Goal: Task Accomplishment & Management: Complete application form

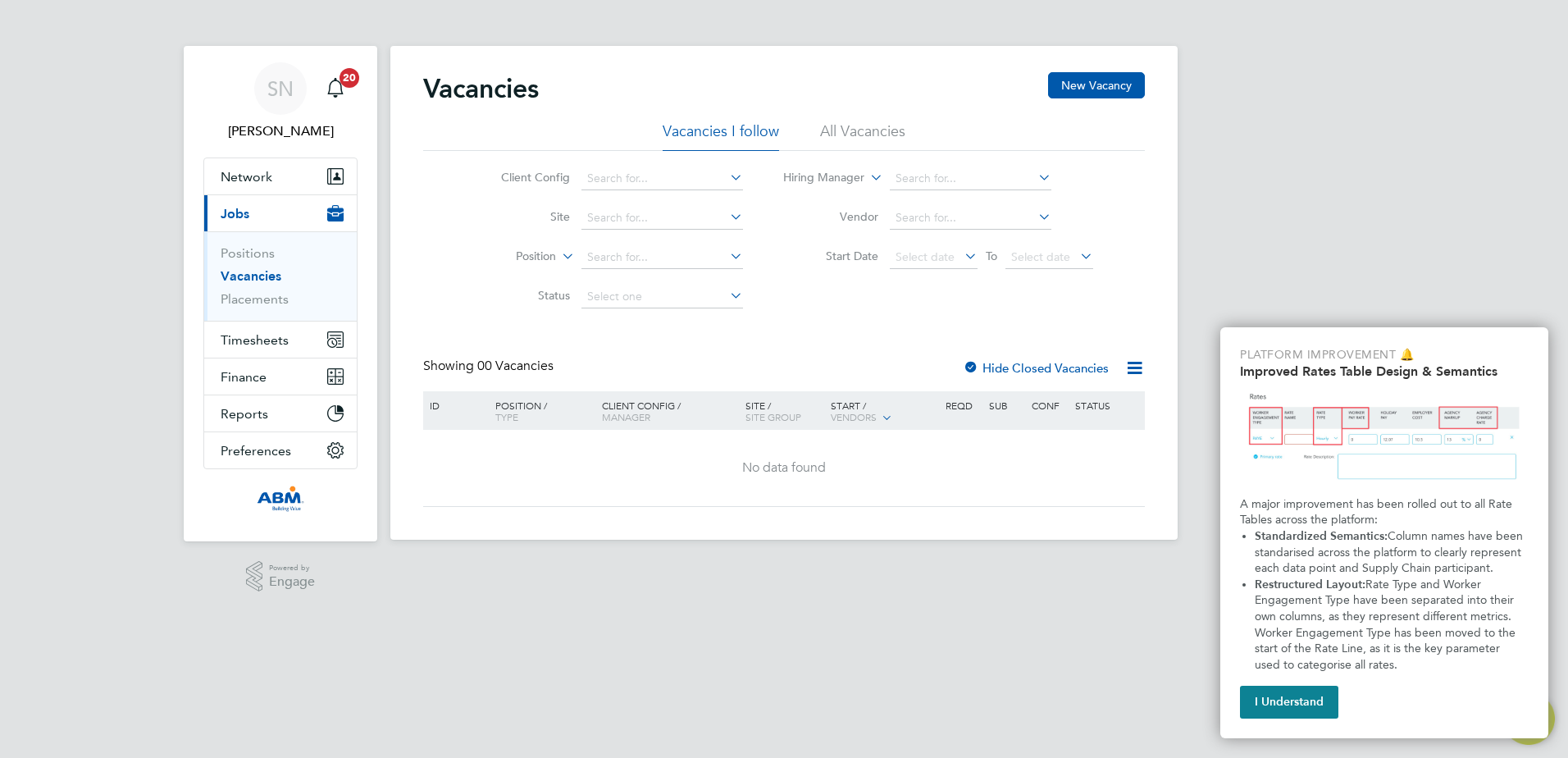
click at [727, 177] on icon at bounding box center [727, 177] width 0 height 23
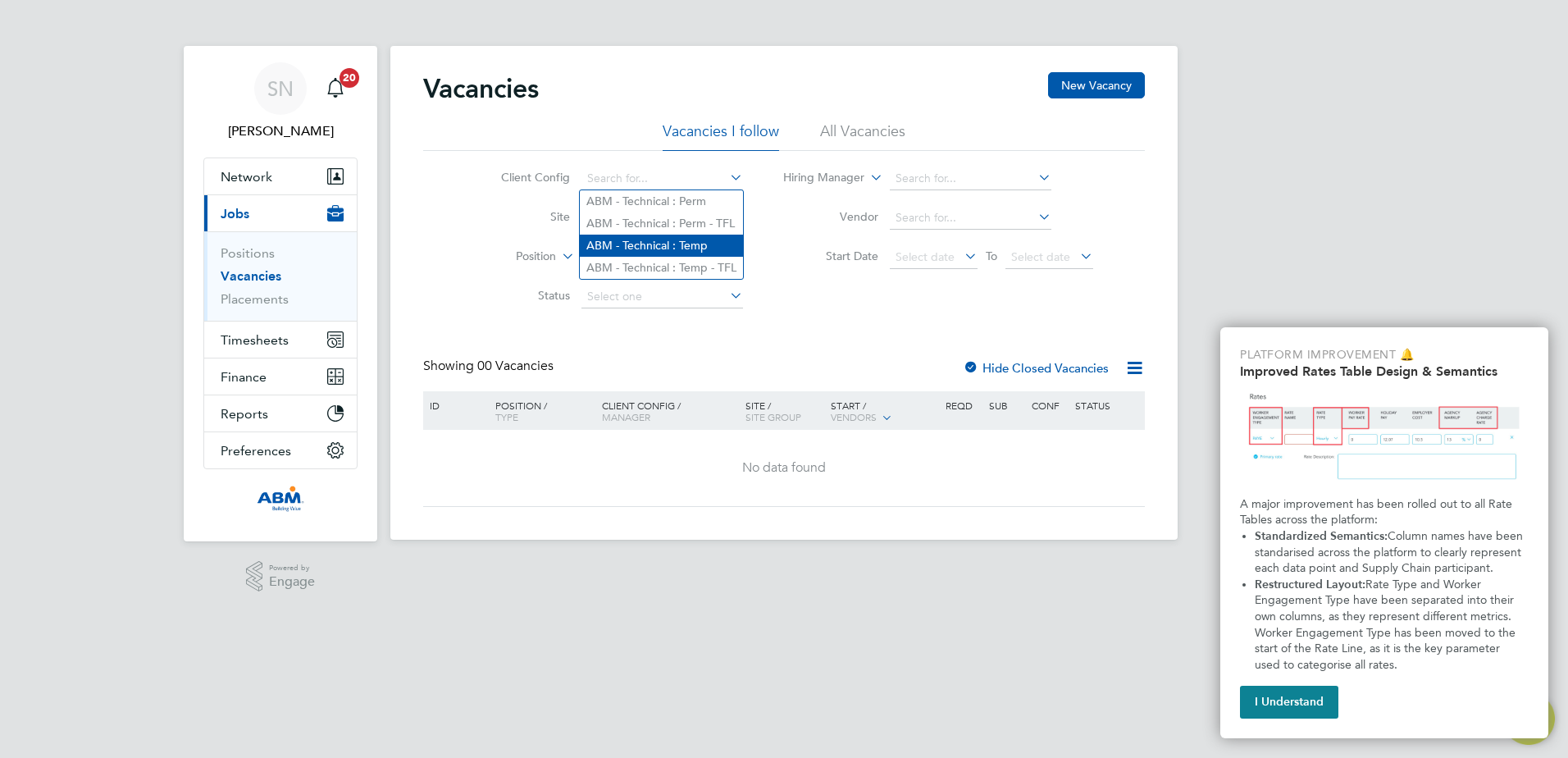
click at [688, 242] on li "ABM - Technical : Temp" at bounding box center [661, 245] width 163 height 22
type input "ABM - Technical : Temp"
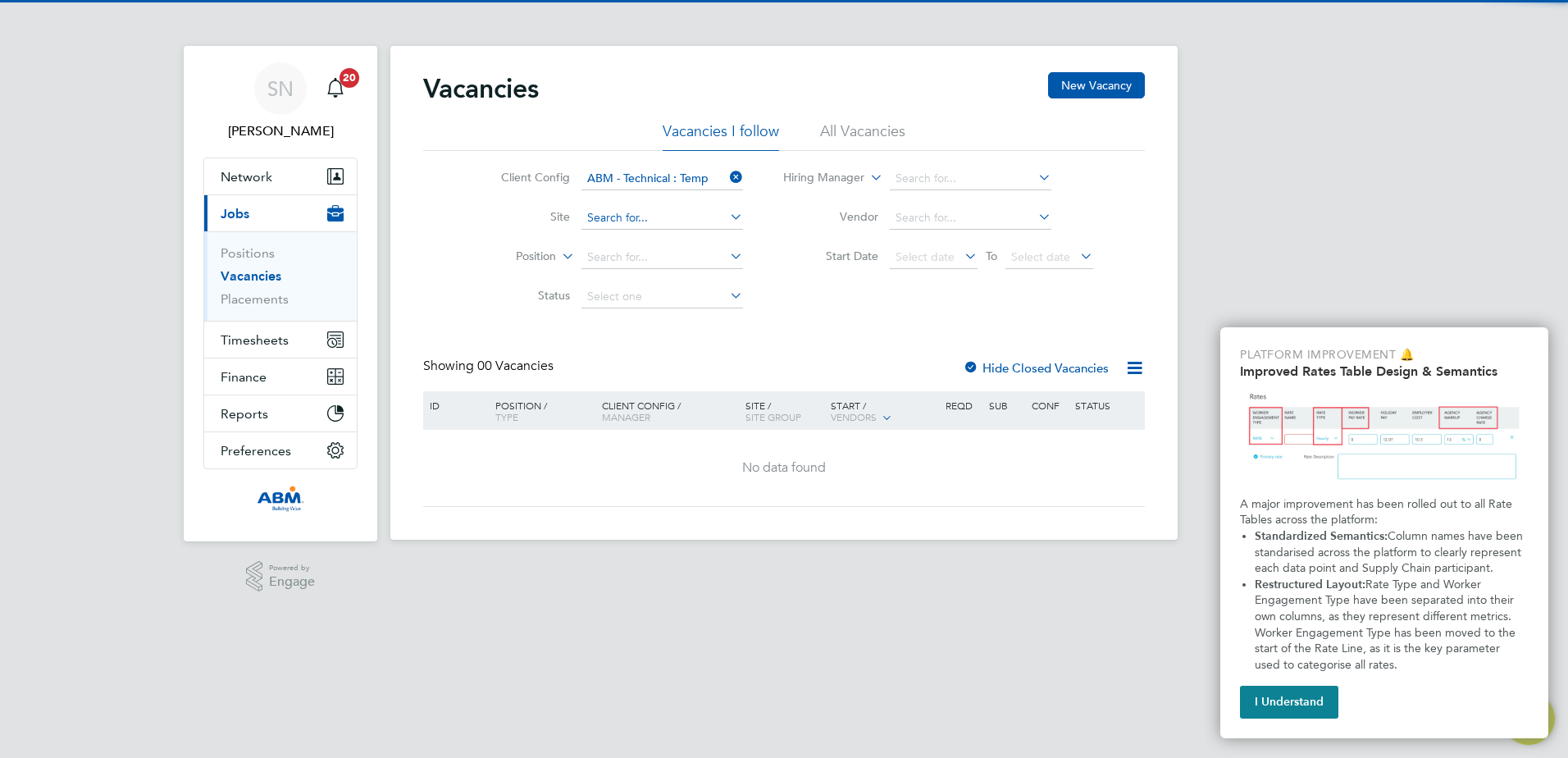
click at [666, 228] on div "Vacancies New Vacancy Vacancies I follow All Vacancies Client Config ABM - Tech…" at bounding box center [784, 293] width 788 height 494
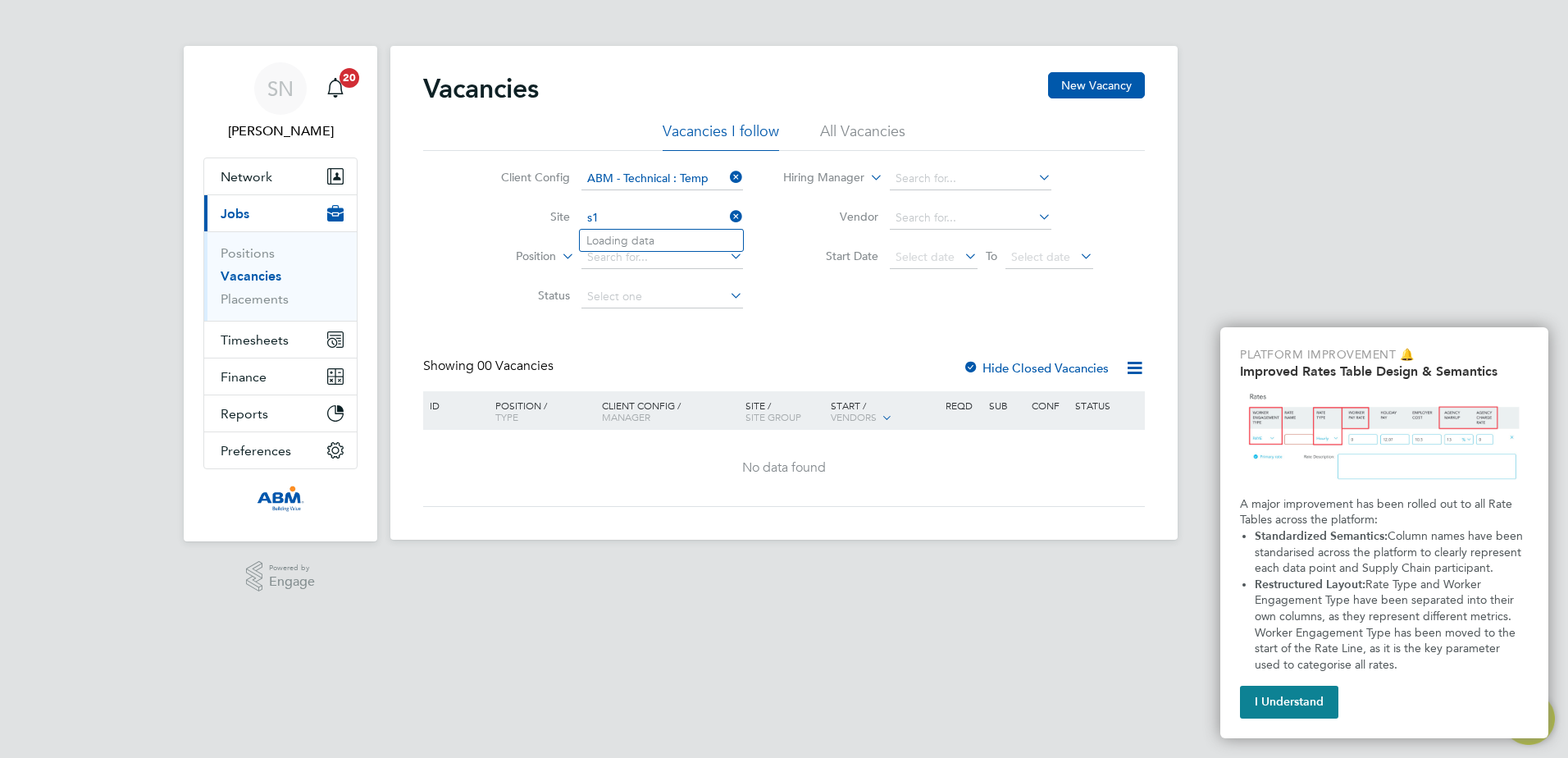
type input "s"
type input "b"
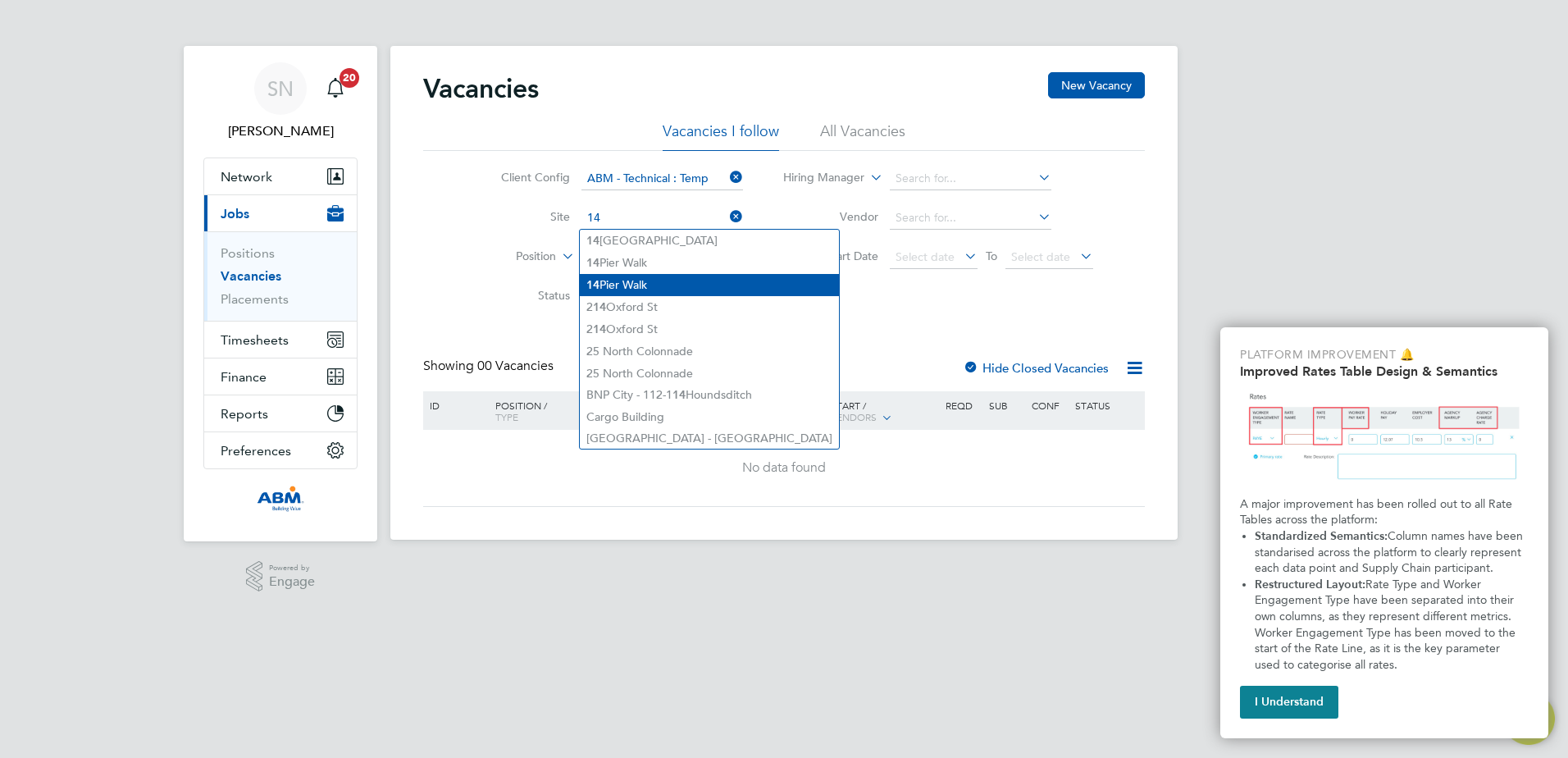
type input "1"
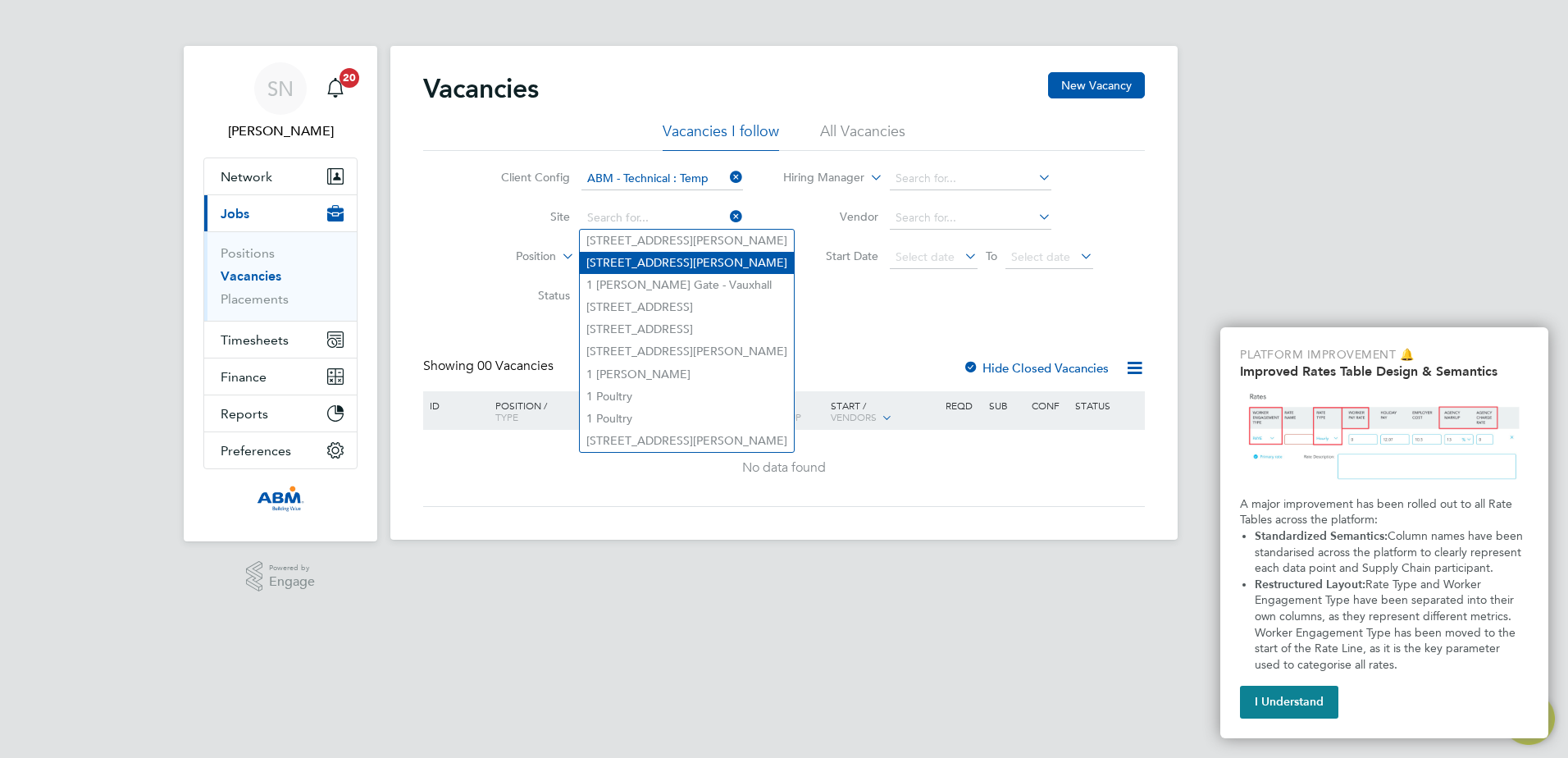
drag, startPoint x: 793, startPoint y: 274, endPoint x: 718, endPoint y: 250, distance: 78.7
click at [778, 276] on li "Start Date Select date To Select date" at bounding box center [938, 257] width 350 height 40
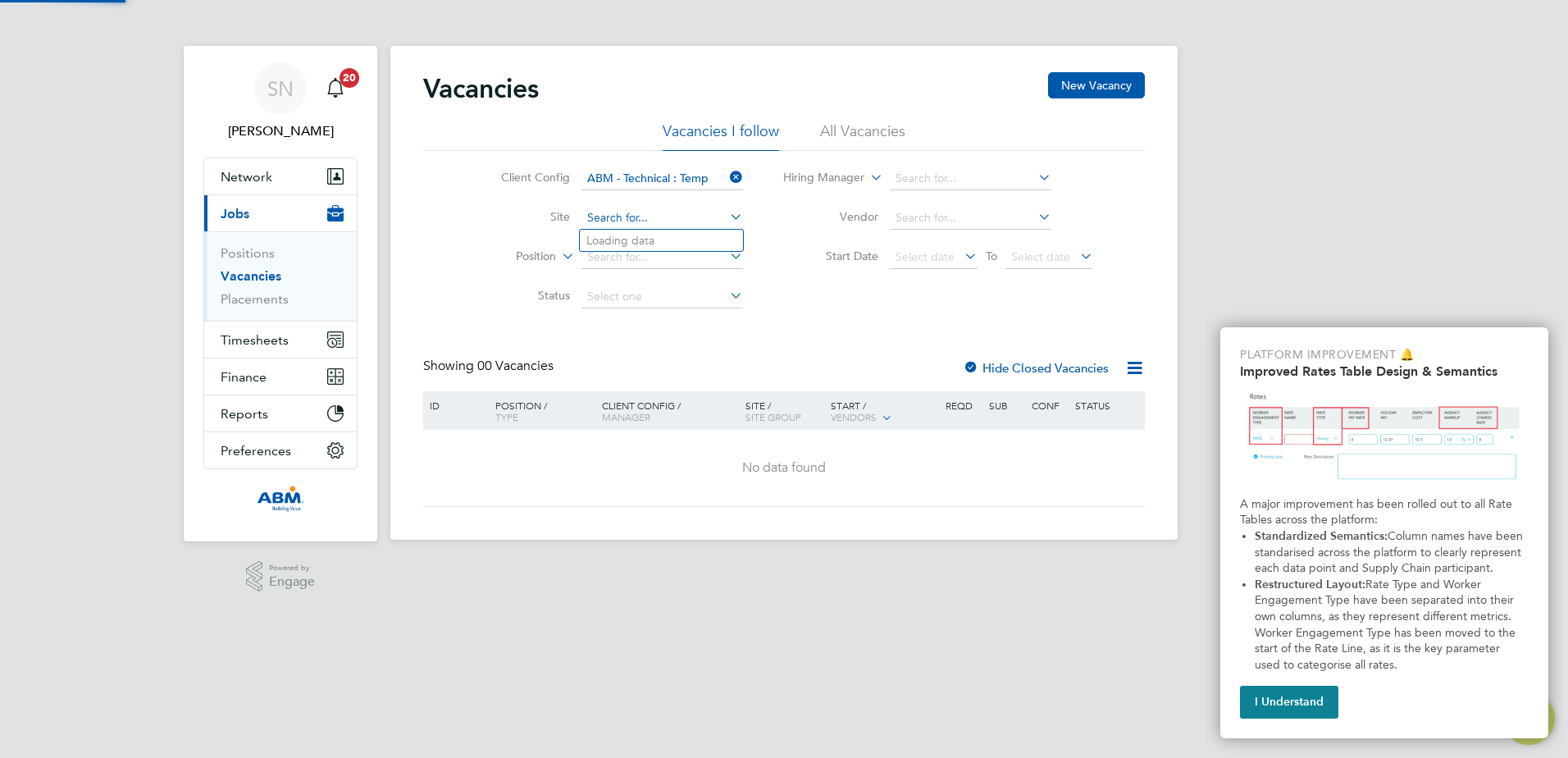
click at [646, 215] on input at bounding box center [662, 217] width 162 height 23
click at [634, 239] on b "Southworks" at bounding box center [618, 240] width 63 height 14
type input "Southworks"
click at [727, 255] on icon at bounding box center [727, 255] width 0 height 23
click at [668, 274] on li "Ele ctrical Reactive Engineer" at bounding box center [661, 280] width 163 height 22
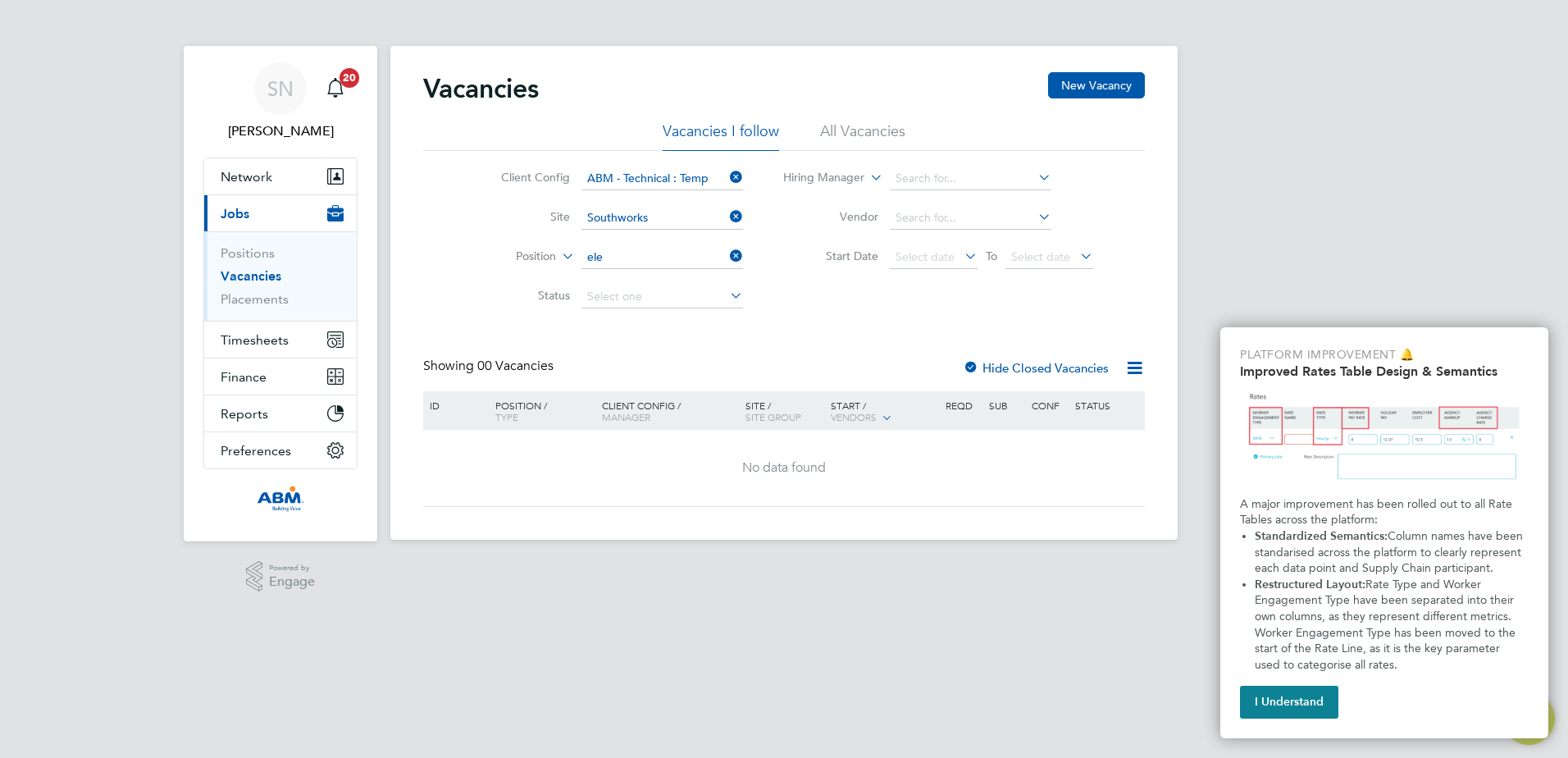
type input "Electrical Reactive Engineer"
click at [644, 292] on input at bounding box center [662, 296] width 162 height 23
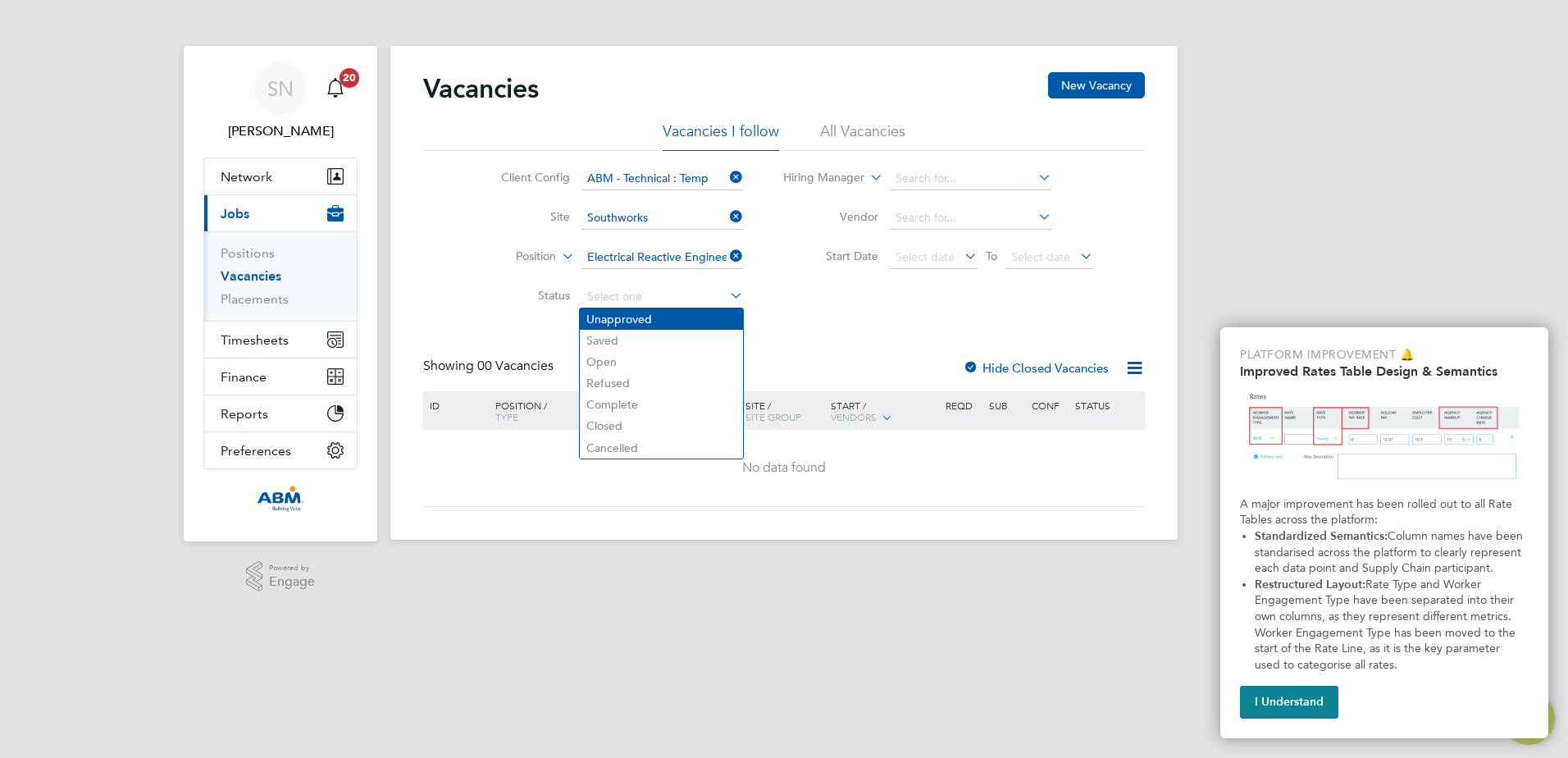
click at [636, 322] on li "Unapproved" at bounding box center [661, 318] width 163 height 21
type input "Unapproved"
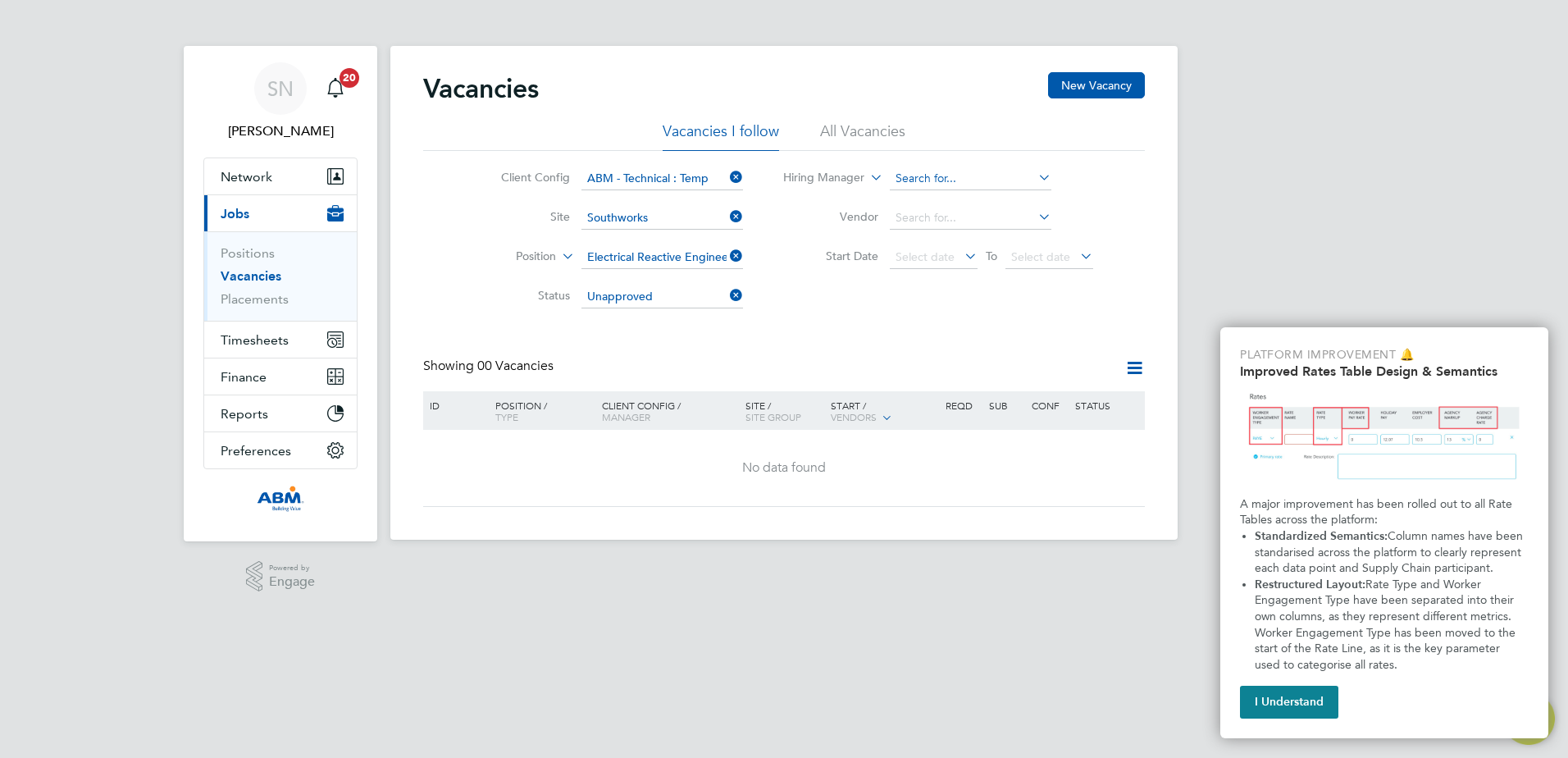
click at [940, 181] on input at bounding box center [971, 179] width 162 height 23
click at [953, 206] on li "Mig [PERSON_NAME]" at bounding box center [970, 201] width 163 height 22
type input "[PERSON_NAME]"
click at [946, 220] on input at bounding box center [971, 217] width 162 height 23
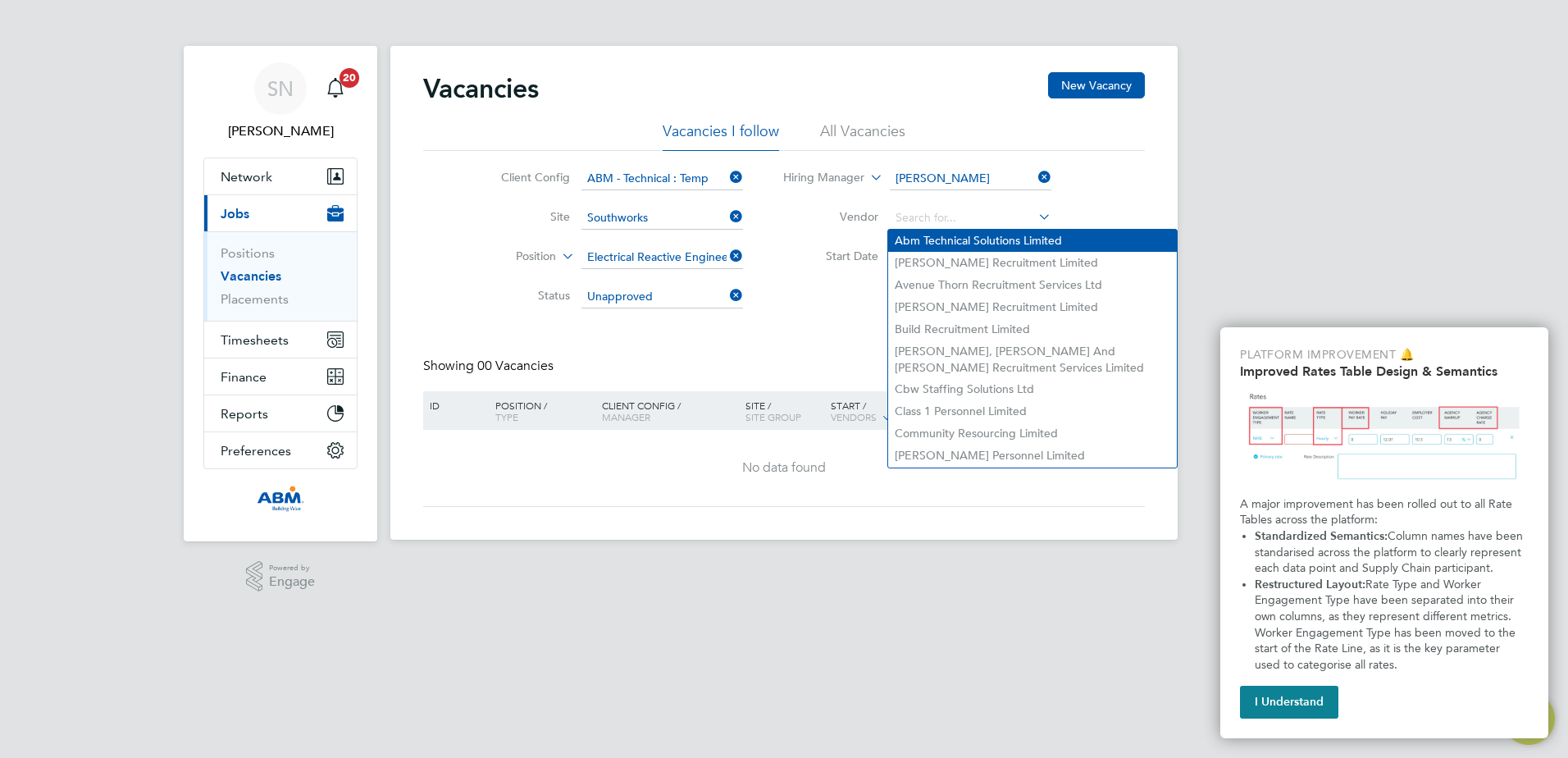
click at [998, 239] on li "Abm Technical Solutions Limited" at bounding box center [1032, 240] width 289 height 22
type input "Abm Technical Solutions Limited"
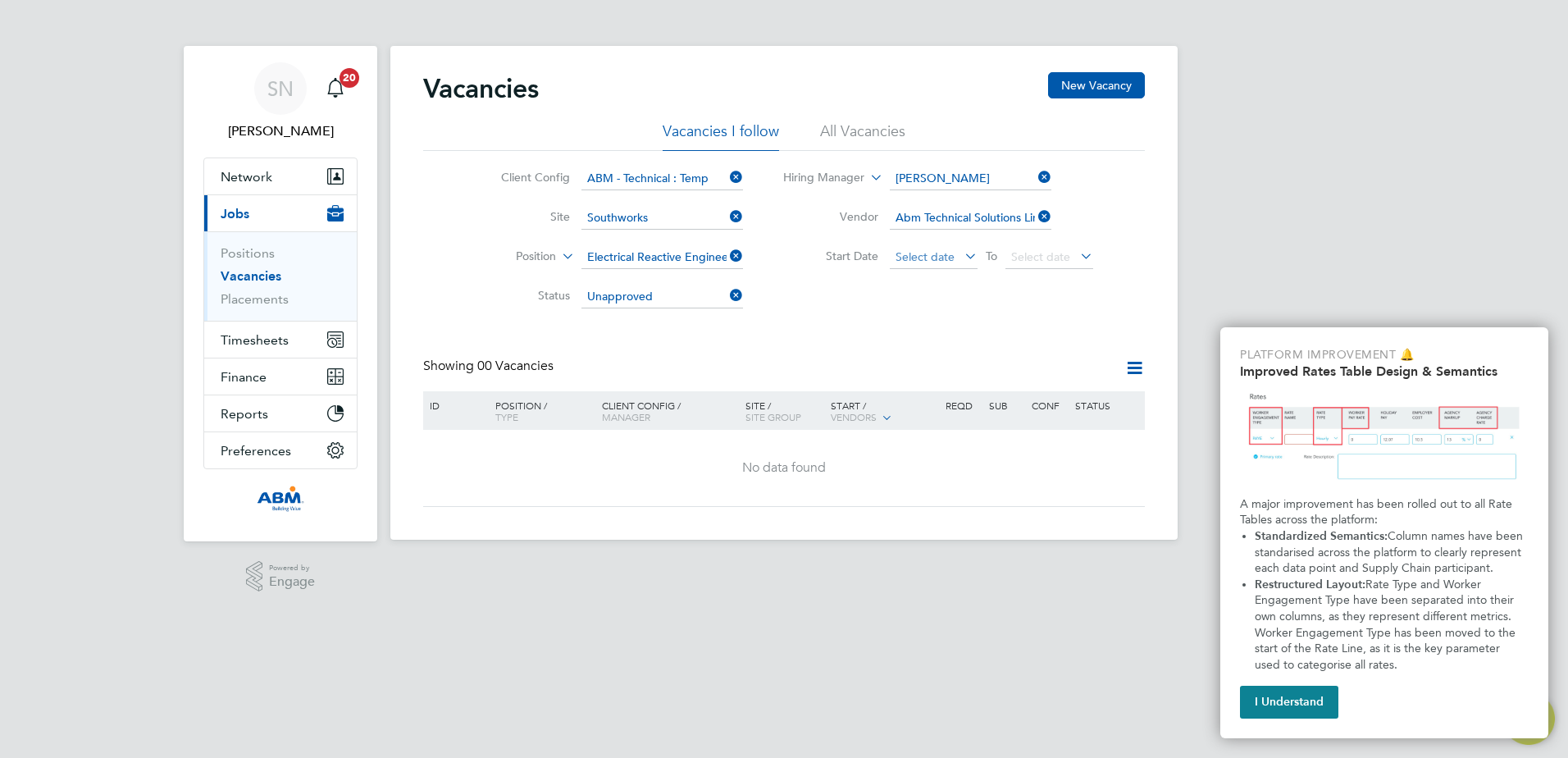
click at [952, 259] on span "Select date" at bounding box center [926, 256] width 59 height 14
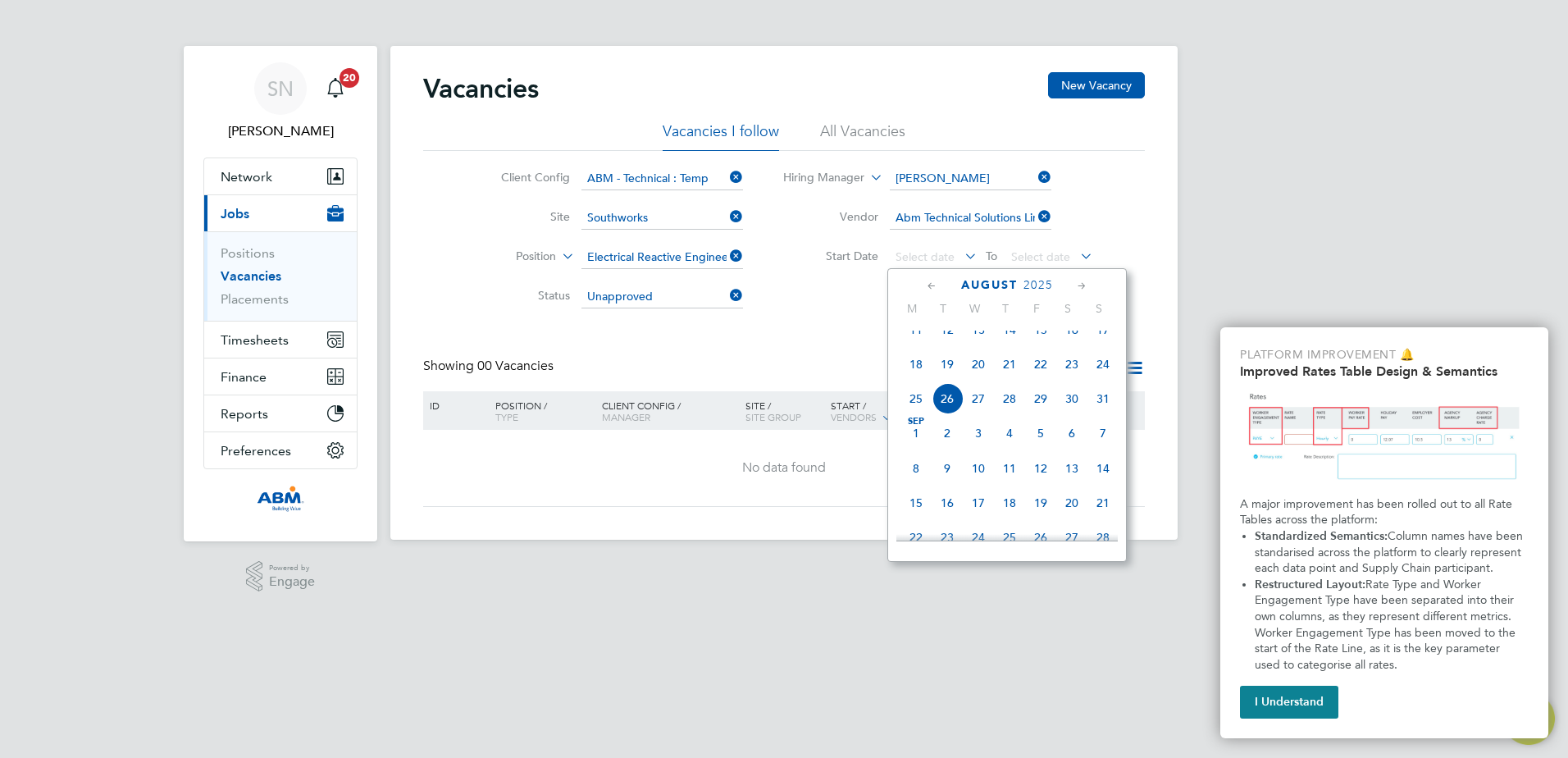
click at [950, 412] on span "26" at bounding box center [947, 398] width 31 height 31
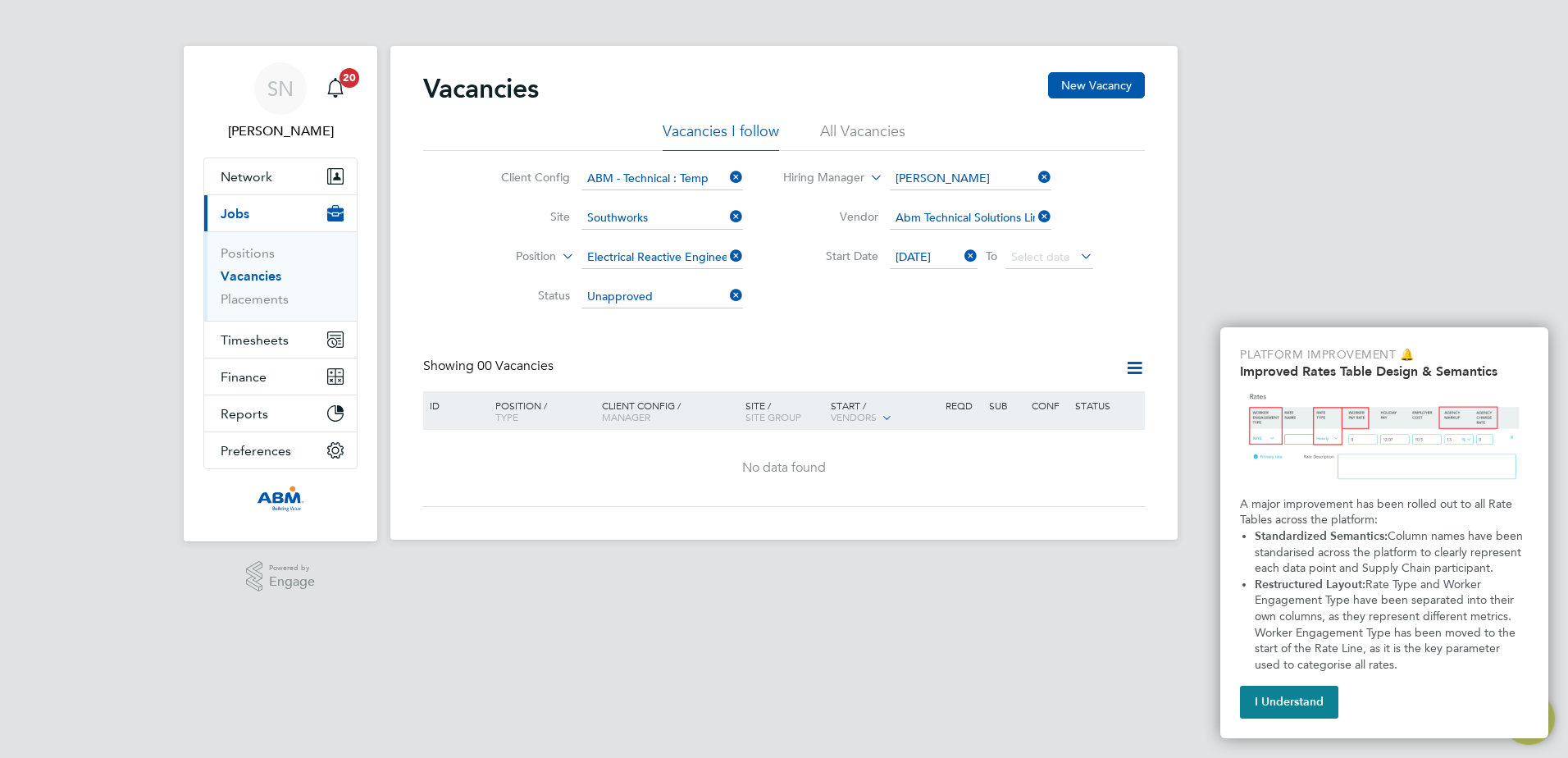
click at [1077, 254] on icon at bounding box center [1077, 255] width 0 height 23
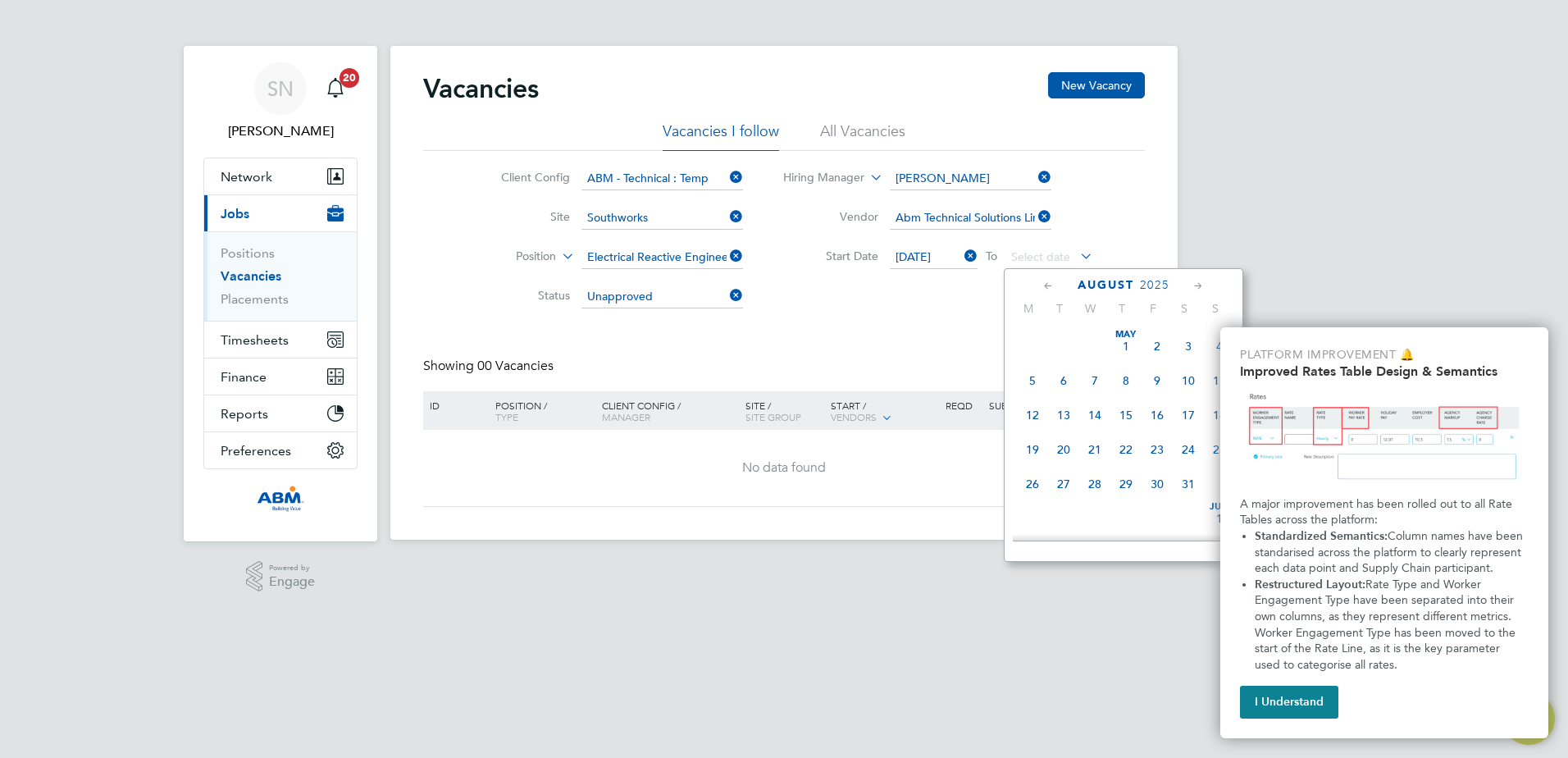
scroll to position [639, 0]
click at [1155, 411] on span "29" at bounding box center [1157, 398] width 31 height 31
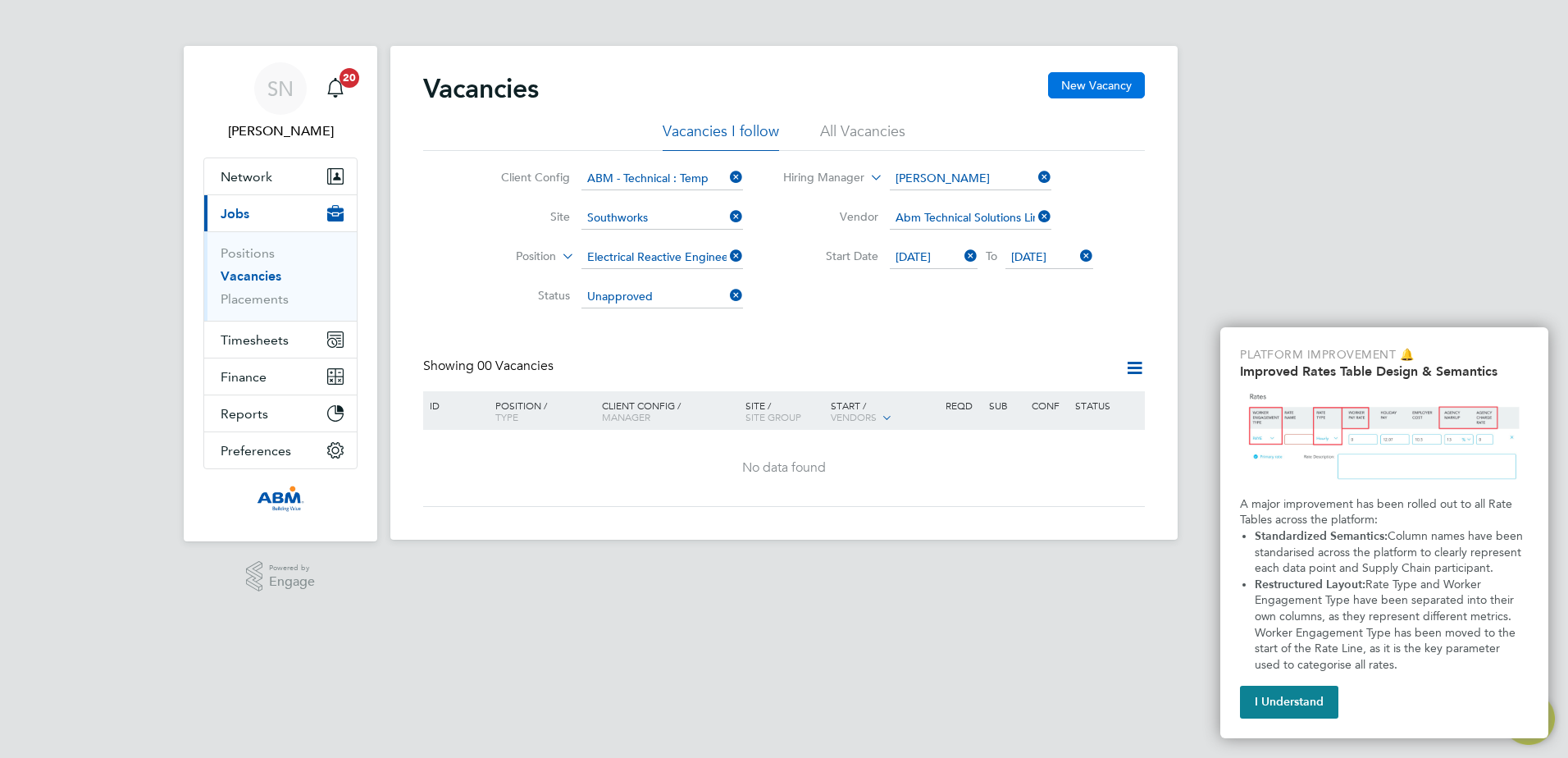
click at [1104, 88] on button "New Vacancy" at bounding box center [1097, 85] width 96 height 26
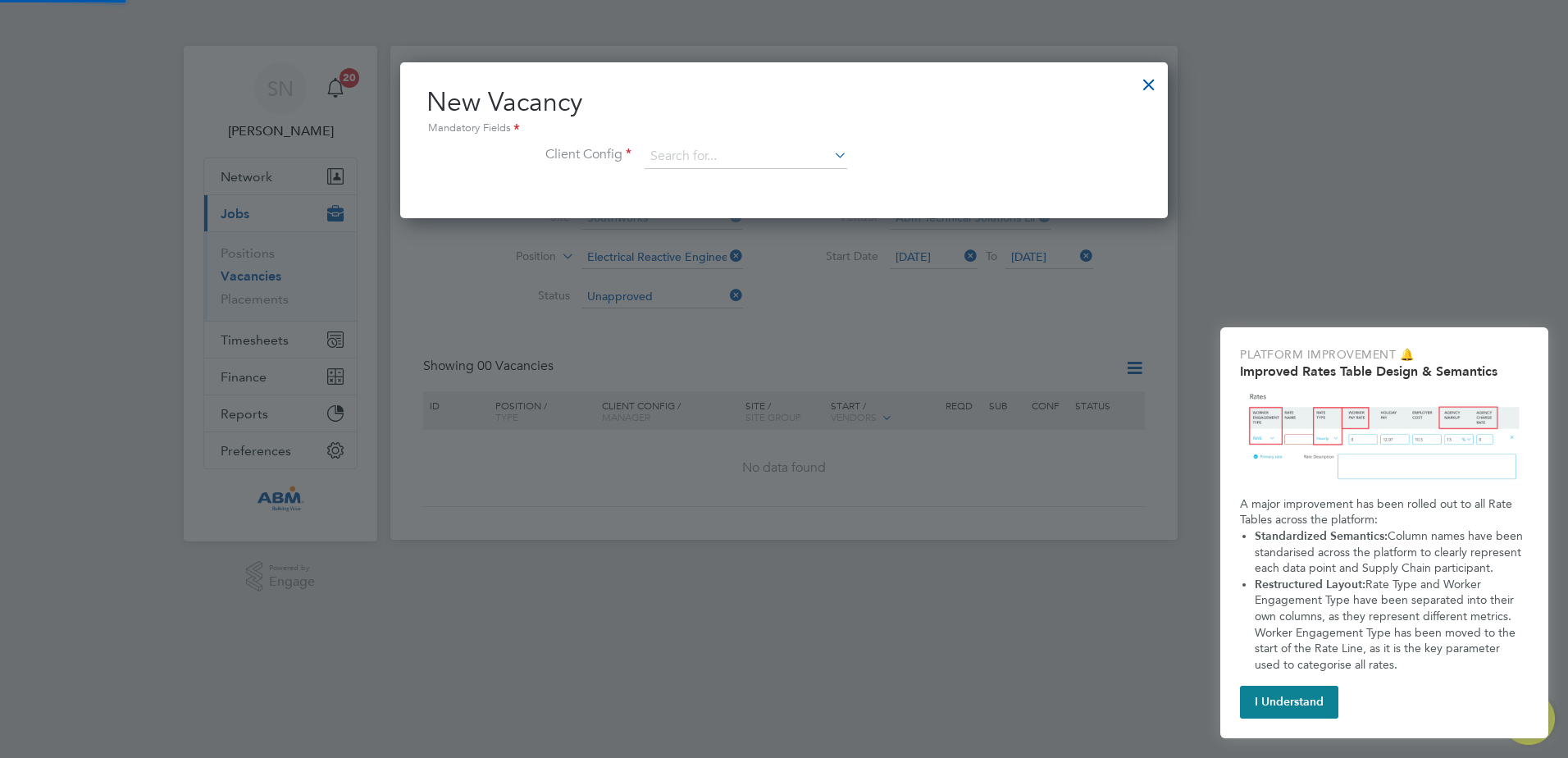
scroll to position [156, 768]
click at [760, 164] on input at bounding box center [745, 157] width 202 height 25
click at [757, 215] on li "ABM - Technical : Temp" at bounding box center [745, 224] width 204 height 22
type input "ABM - Technical : Temp"
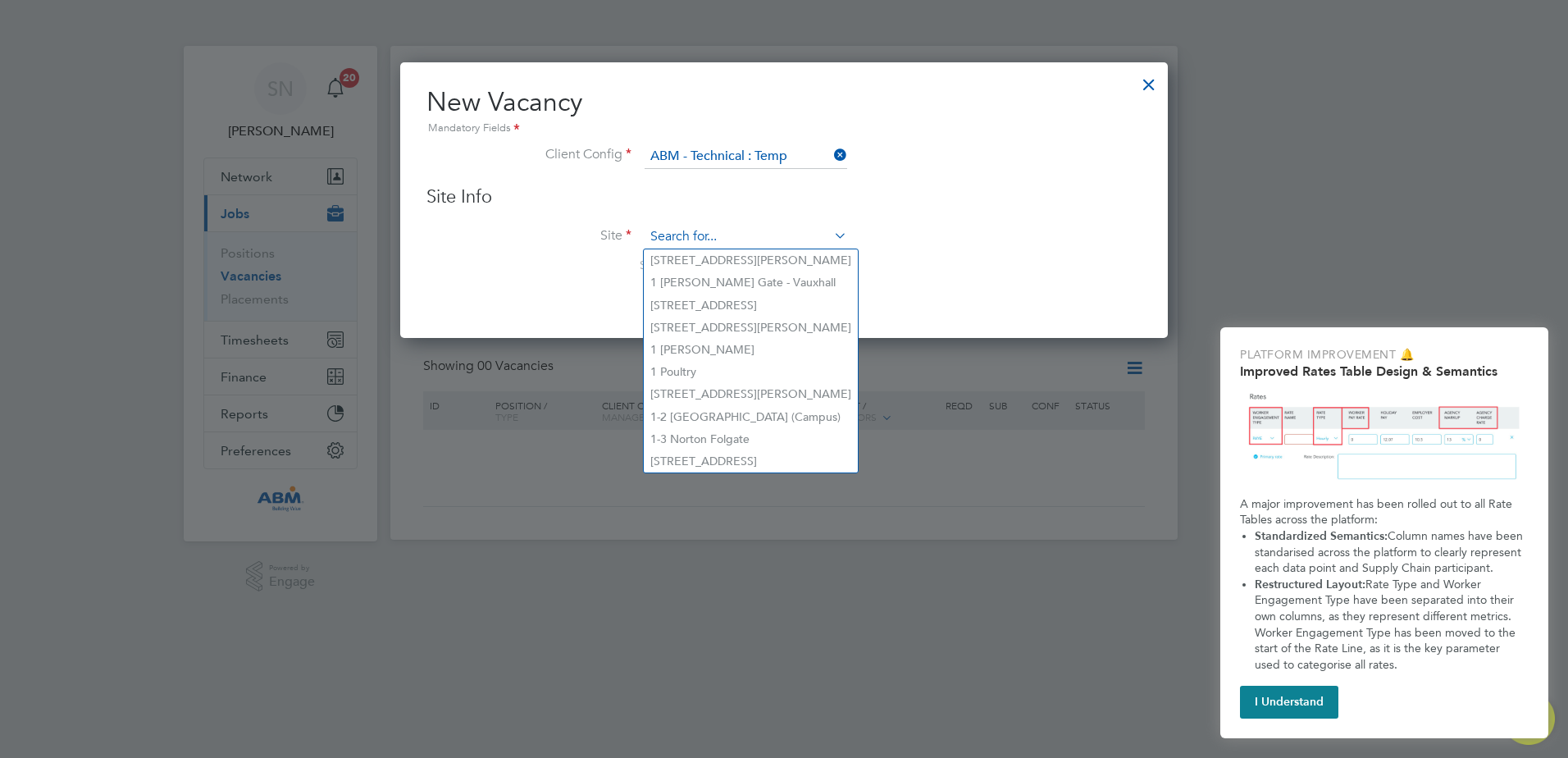
click at [755, 236] on input at bounding box center [745, 237] width 202 height 25
click at [1150, 81] on div at bounding box center [1149, 80] width 30 height 30
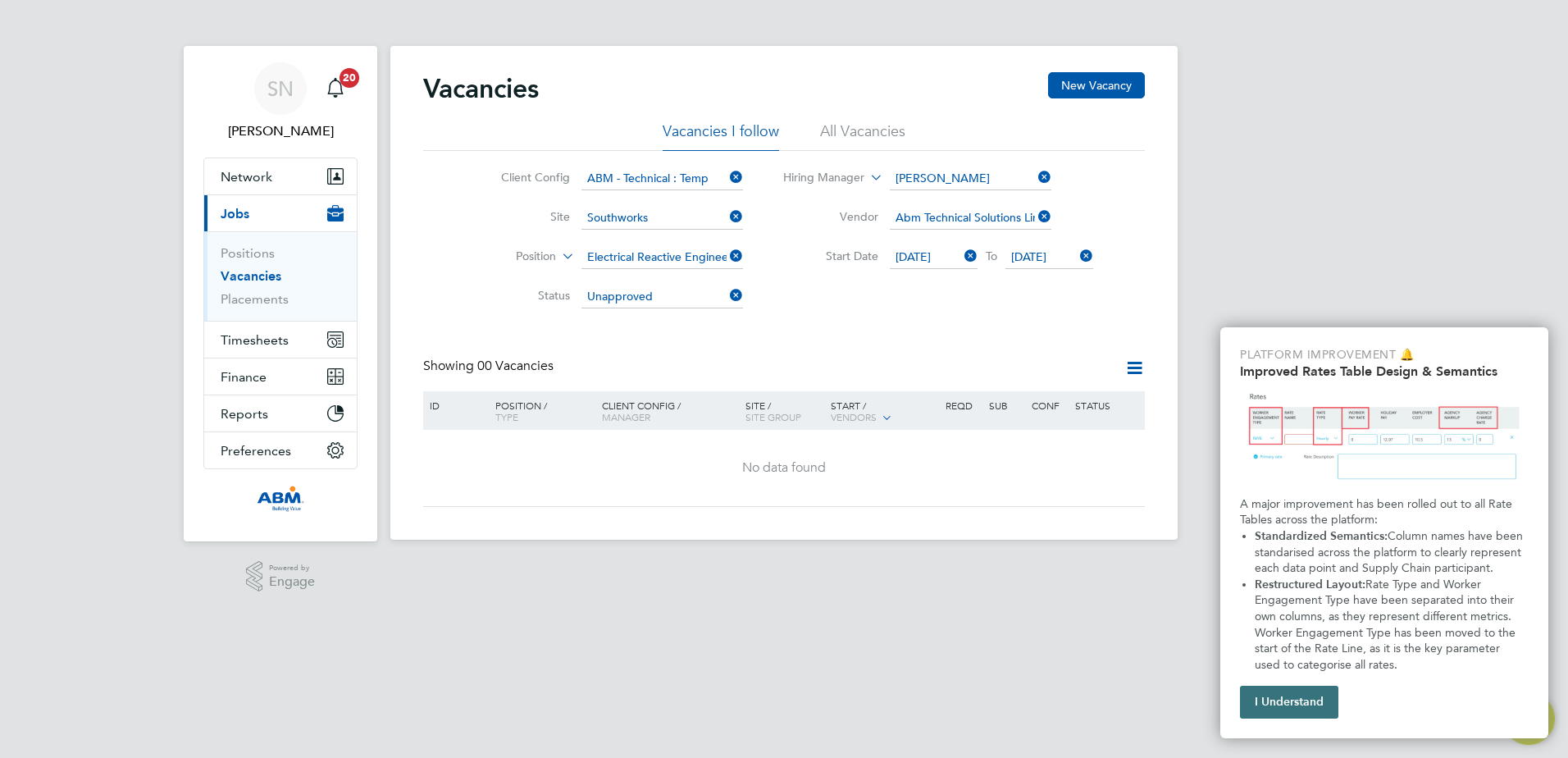
click at [1279, 703] on button "I Understand" at bounding box center [1290, 701] width 98 height 33
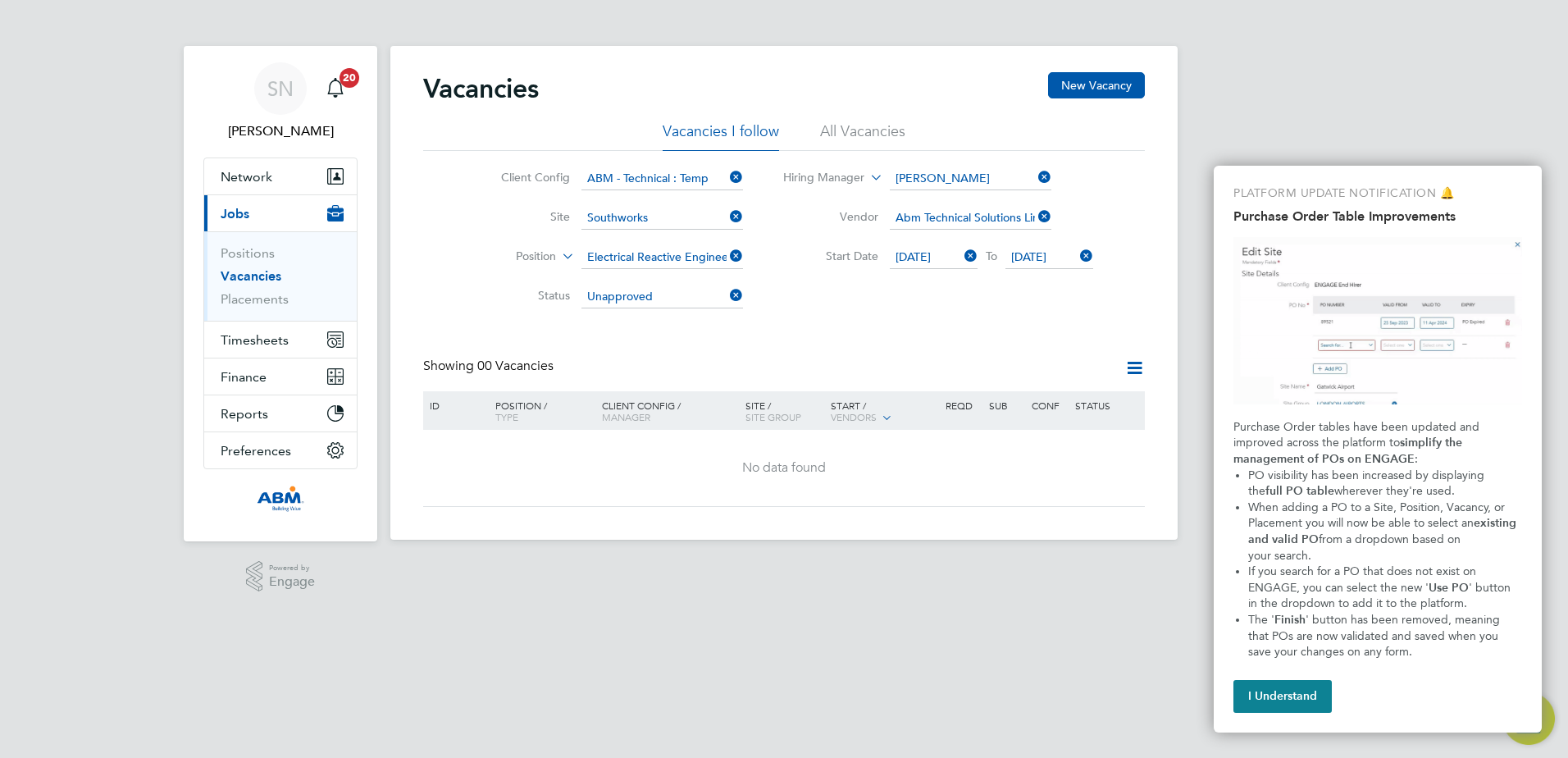
click at [1285, 700] on button "I Understand" at bounding box center [1283, 696] width 98 height 33
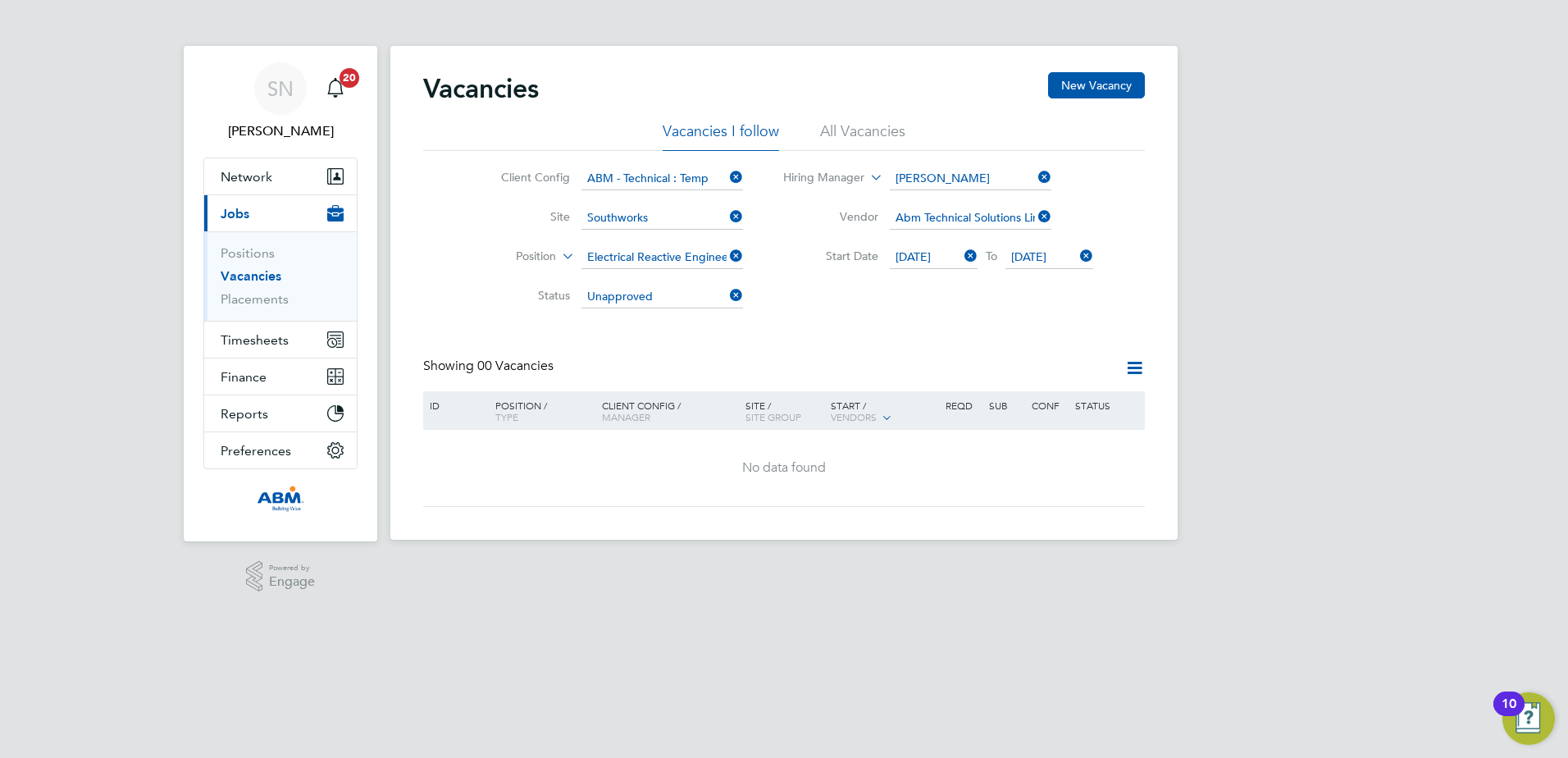
click at [944, 316] on div "Client Config ABM - Technical : Temp Site Southworks Position Electrical Reacti…" at bounding box center [784, 233] width 722 height 166
click at [1136, 368] on icon at bounding box center [1135, 368] width 20 height 20
click at [1103, 82] on button "New Vacancy" at bounding box center [1097, 85] width 96 height 26
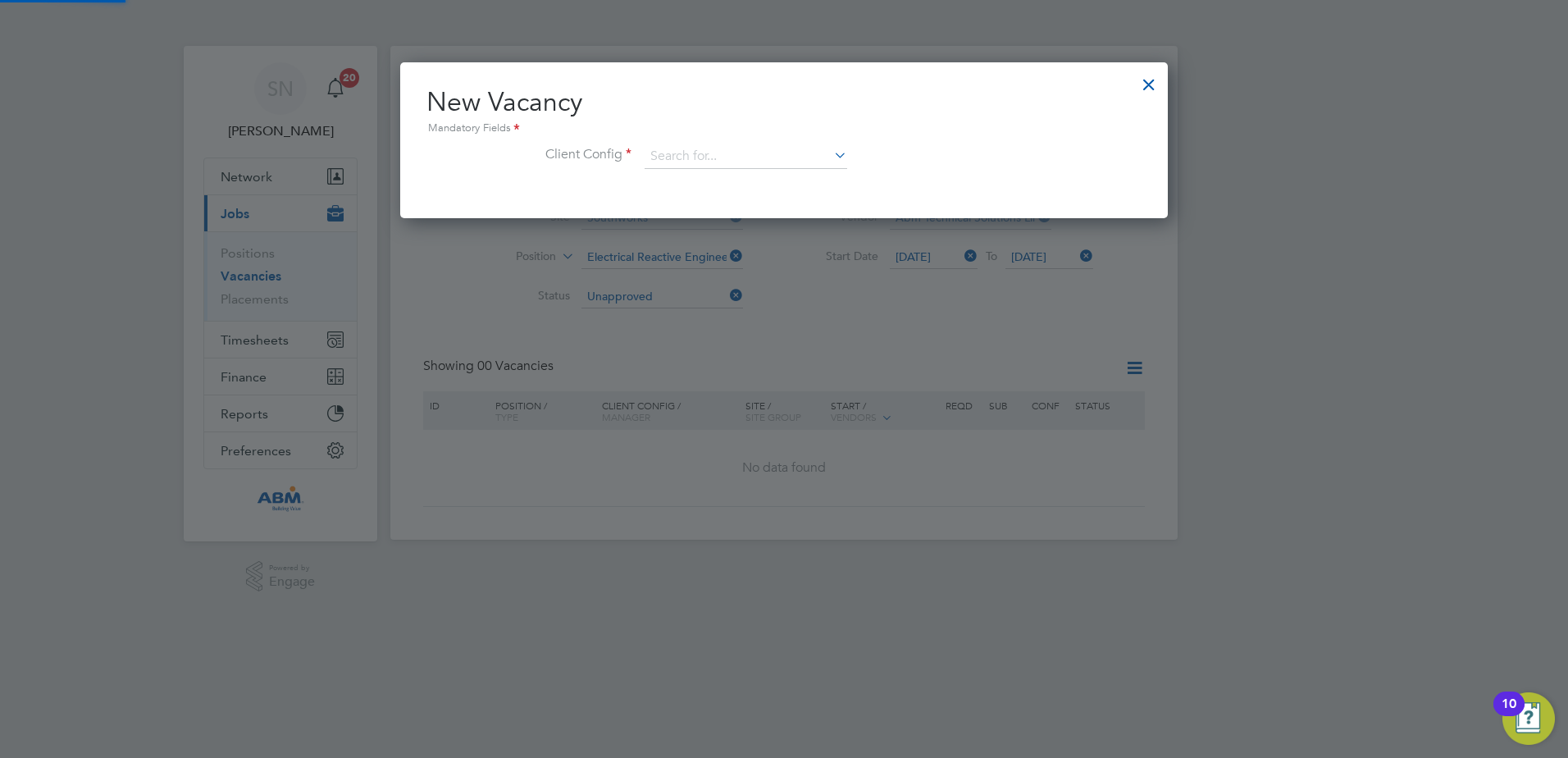
scroll to position [156, 768]
click at [784, 150] on input at bounding box center [745, 157] width 202 height 25
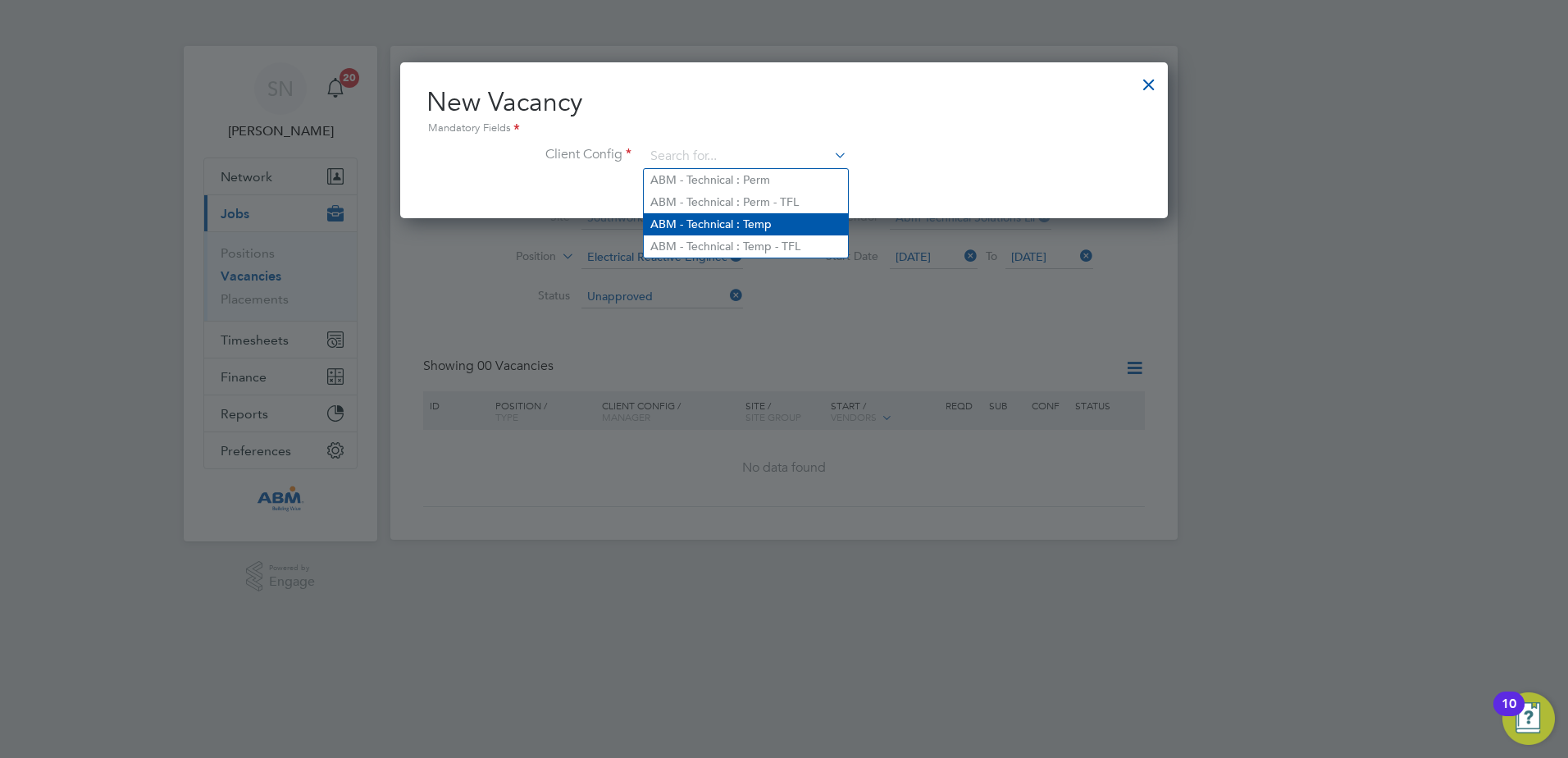
click at [712, 217] on li "ABM - Technical : Temp" at bounding box center [745, 224] width 204 height 22
type input "ABM - Technical : Temp"
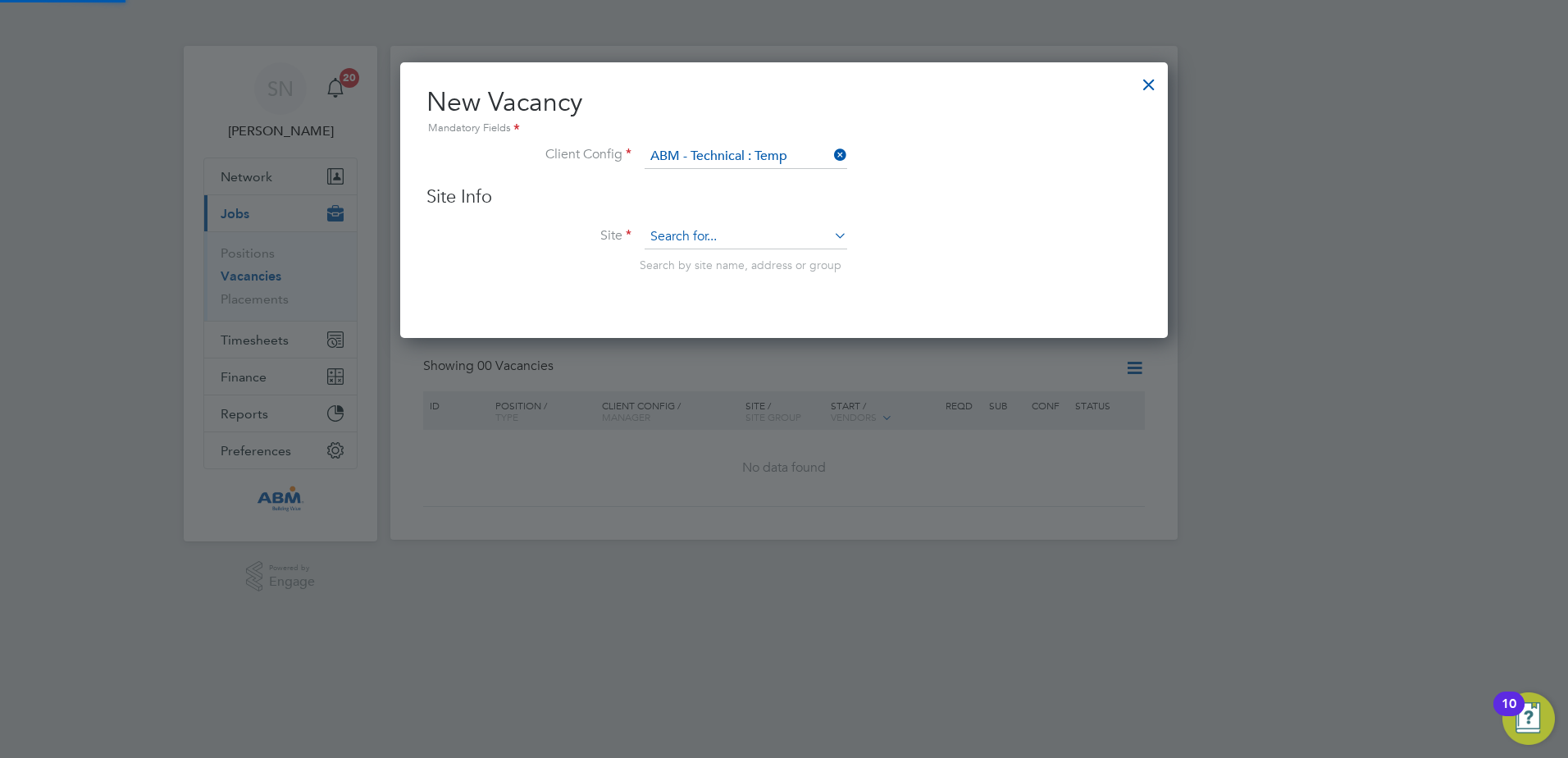
click at [680, 233] on input at bounding box center [745, 237] width 202 height 25
click at [685, 255] on b "Southworks" at bounding box center [682, 261] width 63 height 14
type input "Southworks"
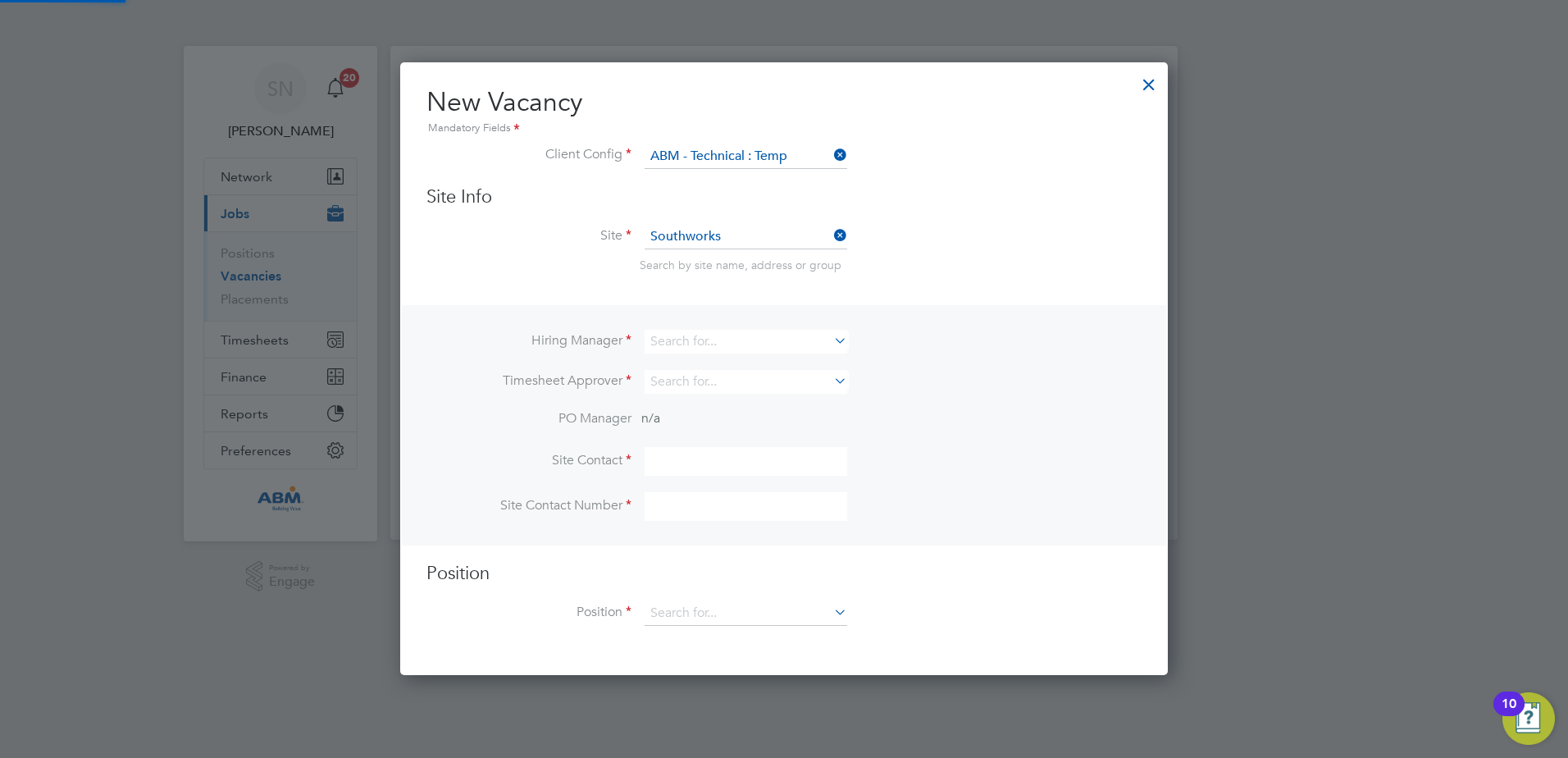
scroll to position [614, 768]
click at [683, 337] on input at bounding box center [745, 342] width 202 height 24
click at [697, 362] on li "Mig [PERSON_NAME]" at bounding box center [745, 365] width 204 height 22
type input "[PERSON_NAME]"
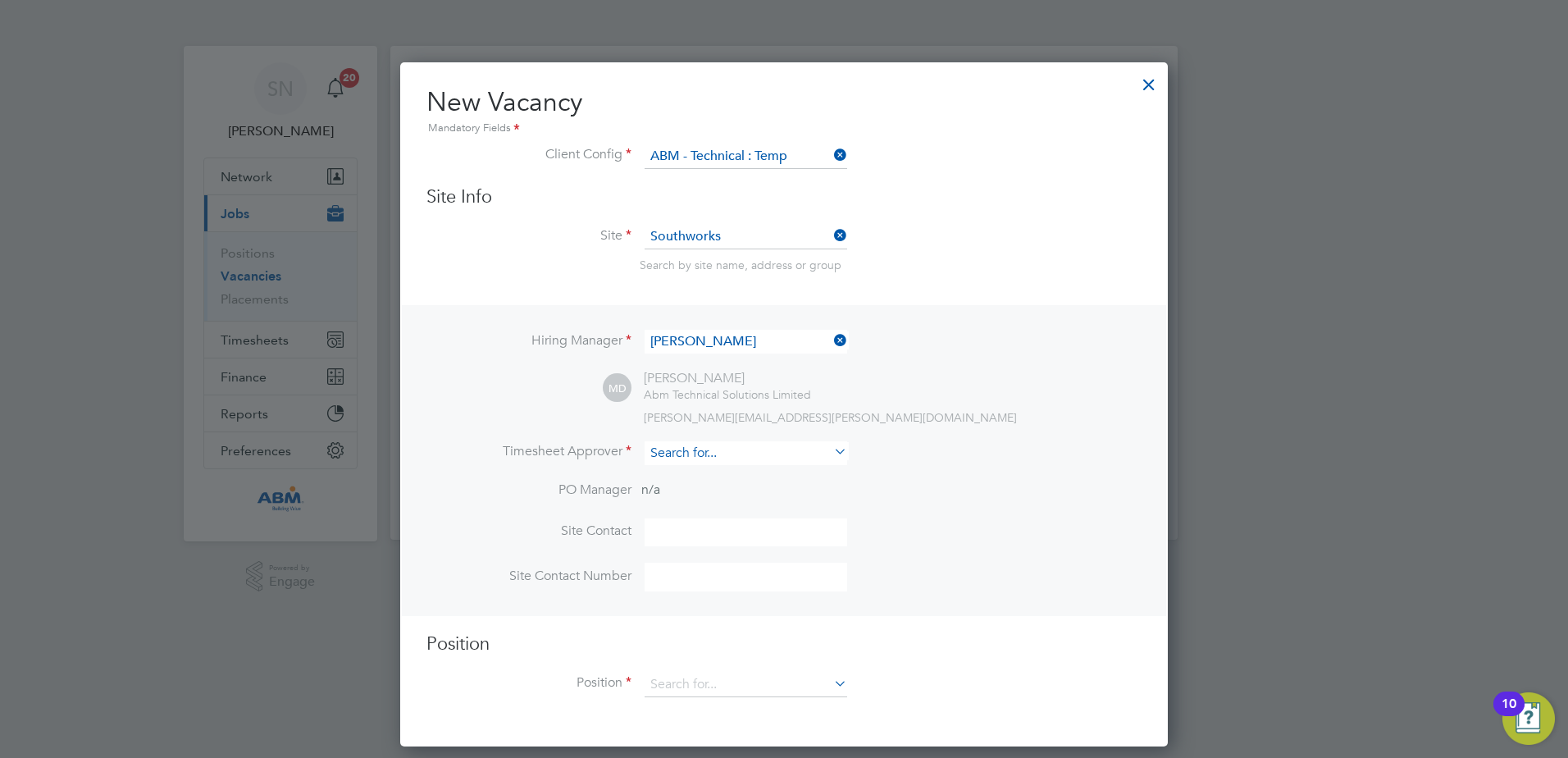
click at [694, 461] on input at bounding box center [745, 453] width 202 height 24
click at [731, 469] on li "Mig [PERSON_NAME]" at bounding box center [745, 477] width 204 height 22
type input "[PERSON_NAME]"
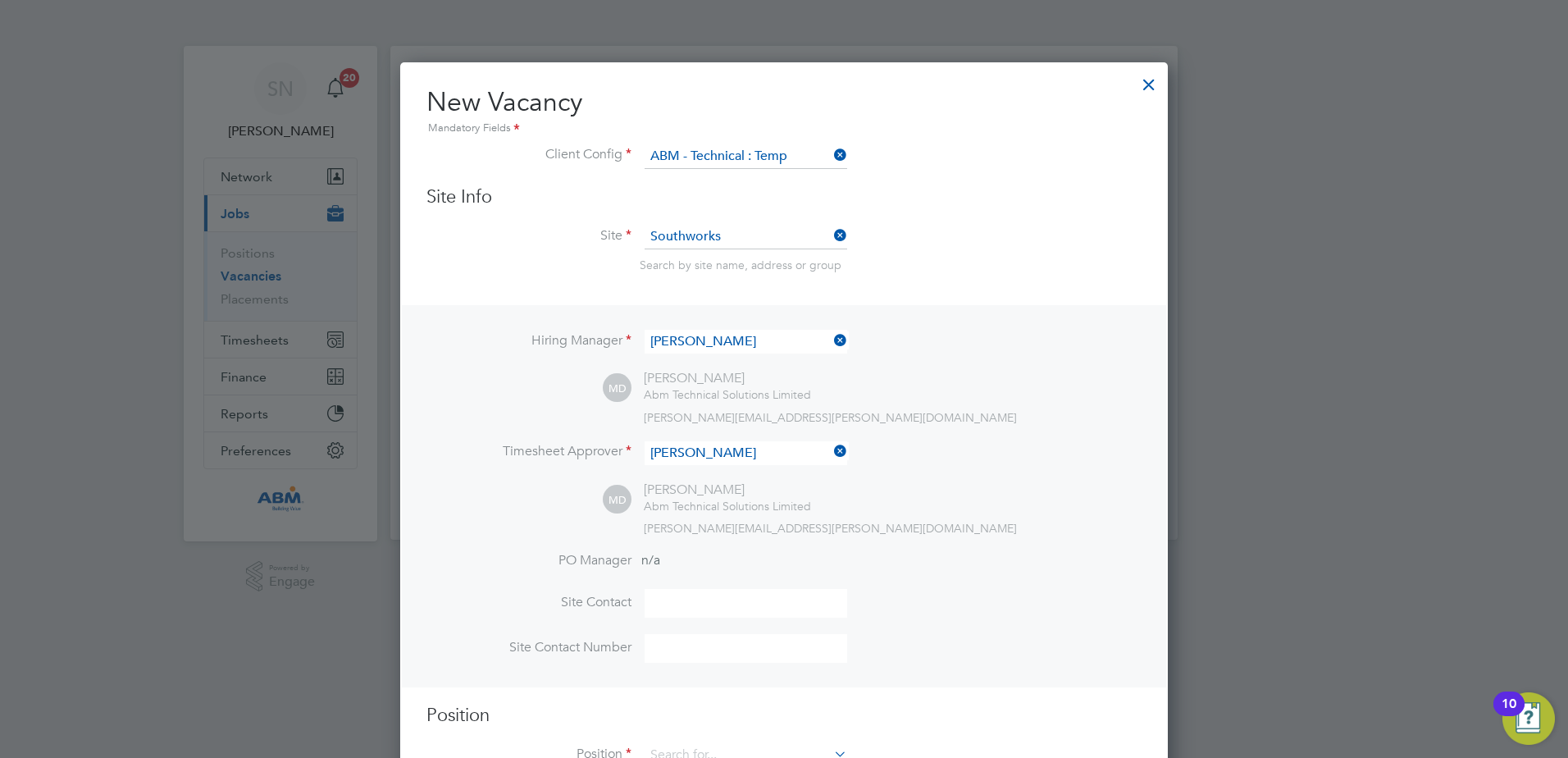
click at [690, 601] on input at bounding box center [745, 603] width 202 height 29
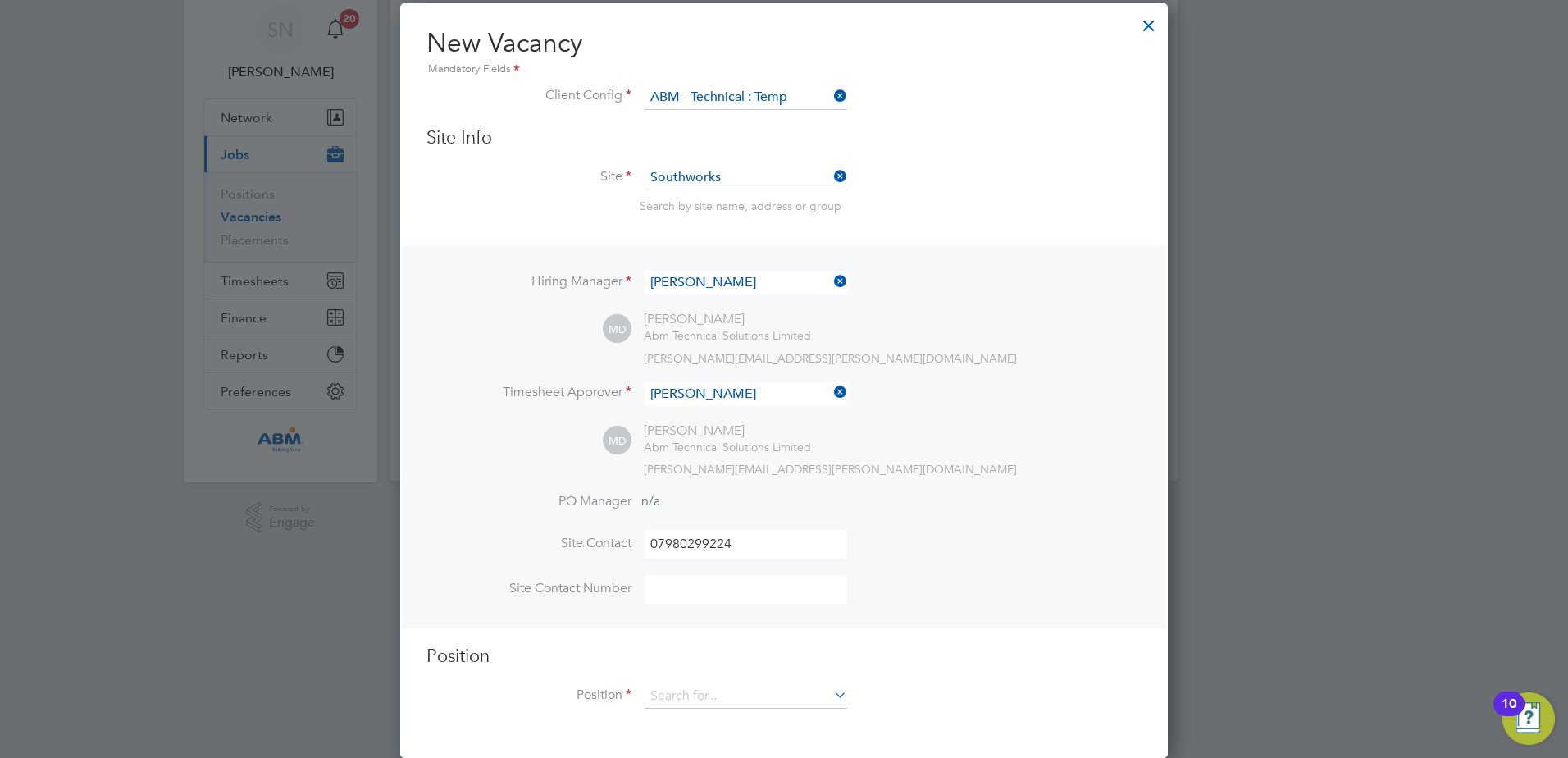
drag, startPoint x: 741, startPoint y: 541, endPoint x: 602, endPoint y: 544, distance: 139.0
click at [602, 543] on li "Site Contact [PHONE_NUMBER]" at bounding box center [784, 552] width 715 height 45
drag, startPoint x: 719, startPoint y: 546, endPoint x: 736, endPoint y: 540, distance: 18.0
click at [722, 546] on input "[PERSON_NAME]" at bounding box center [745, 544] width 202 height 29
type input "[PERSON_NAME]"
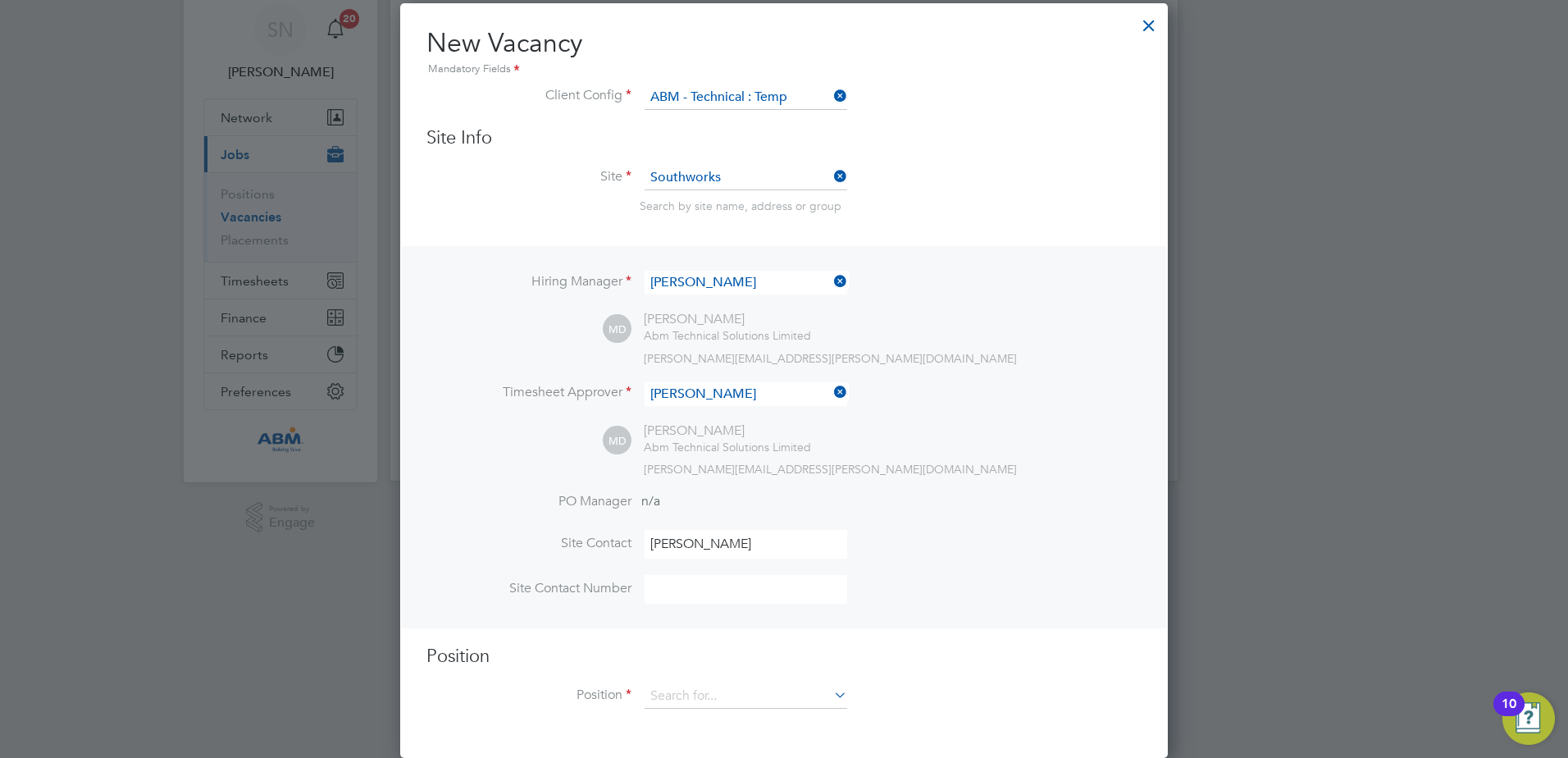
click at [696, 597] on input at bounding box center [745, 590] width 202 height 29
type input "07980299224"
click at [728, 691] on input at bounding box center [745, 695] width 202 height 25
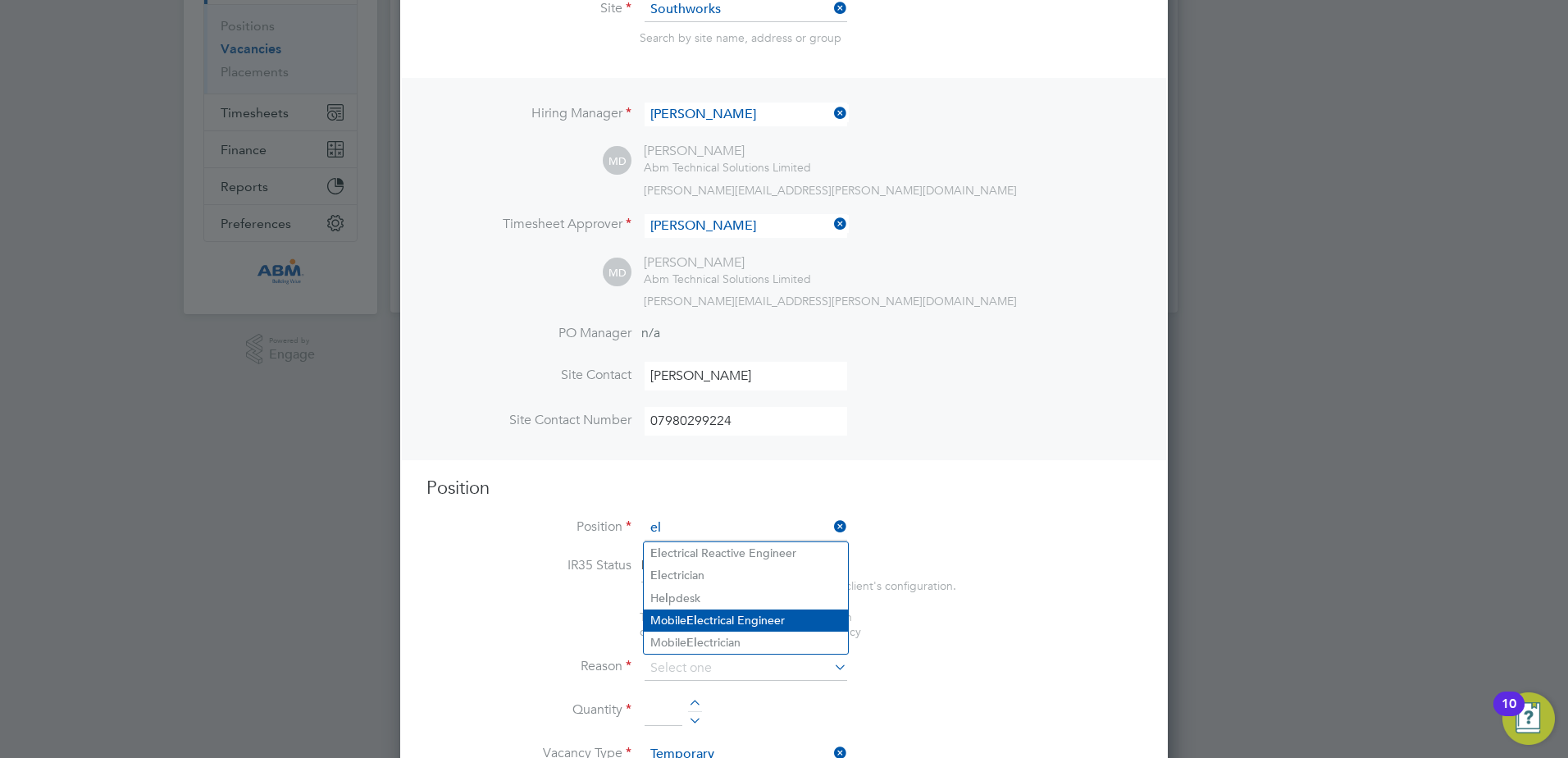
scroll to position [309, 0]
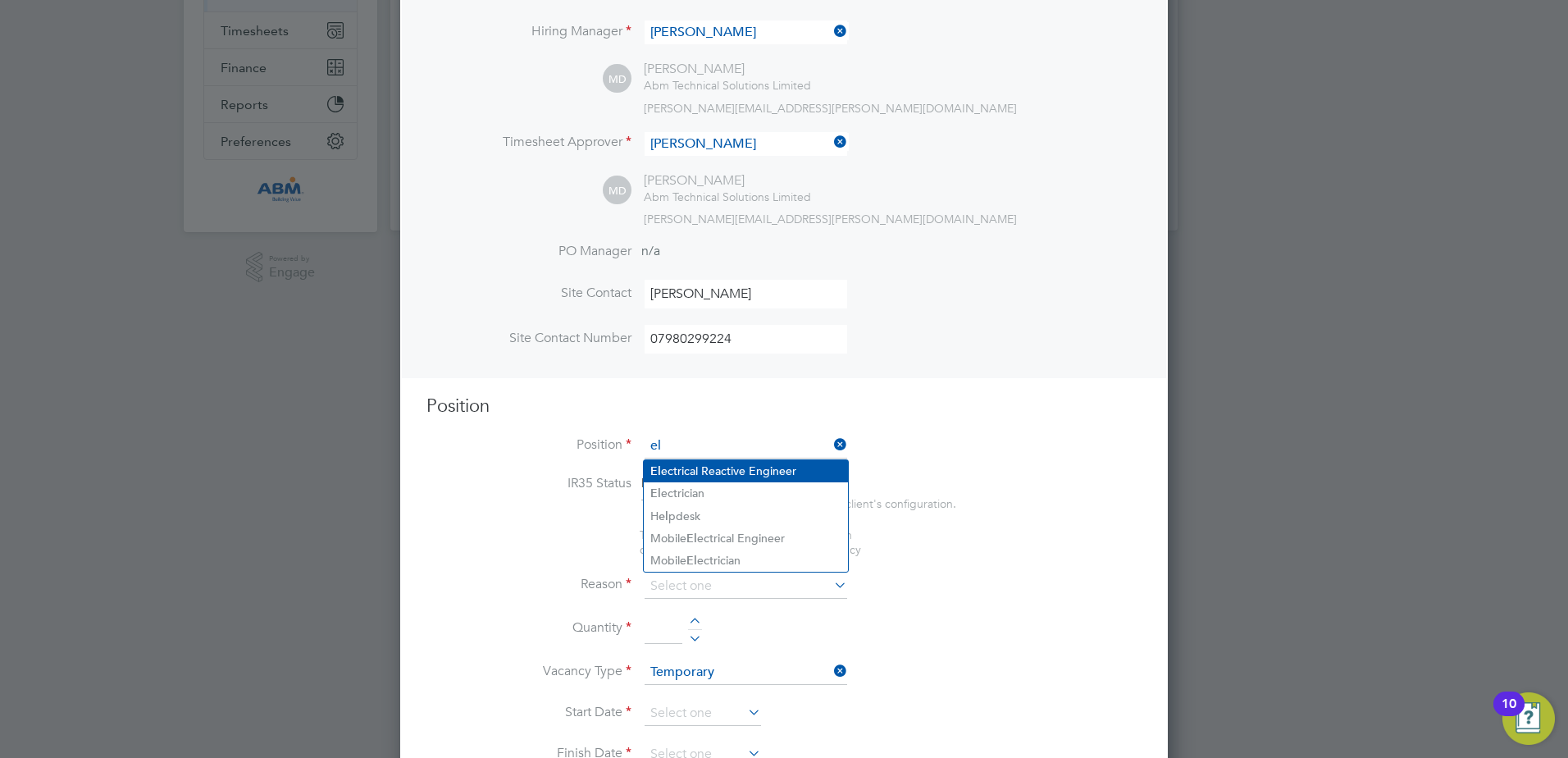
click at [732, 466] on li "El ectrical Reactive Engineer" at bounding box center [745, 471] width 204 height 22
type input "Electrical Reactive Engineer"
type textarea "4 on 4 off, nights, 7pm-7am"
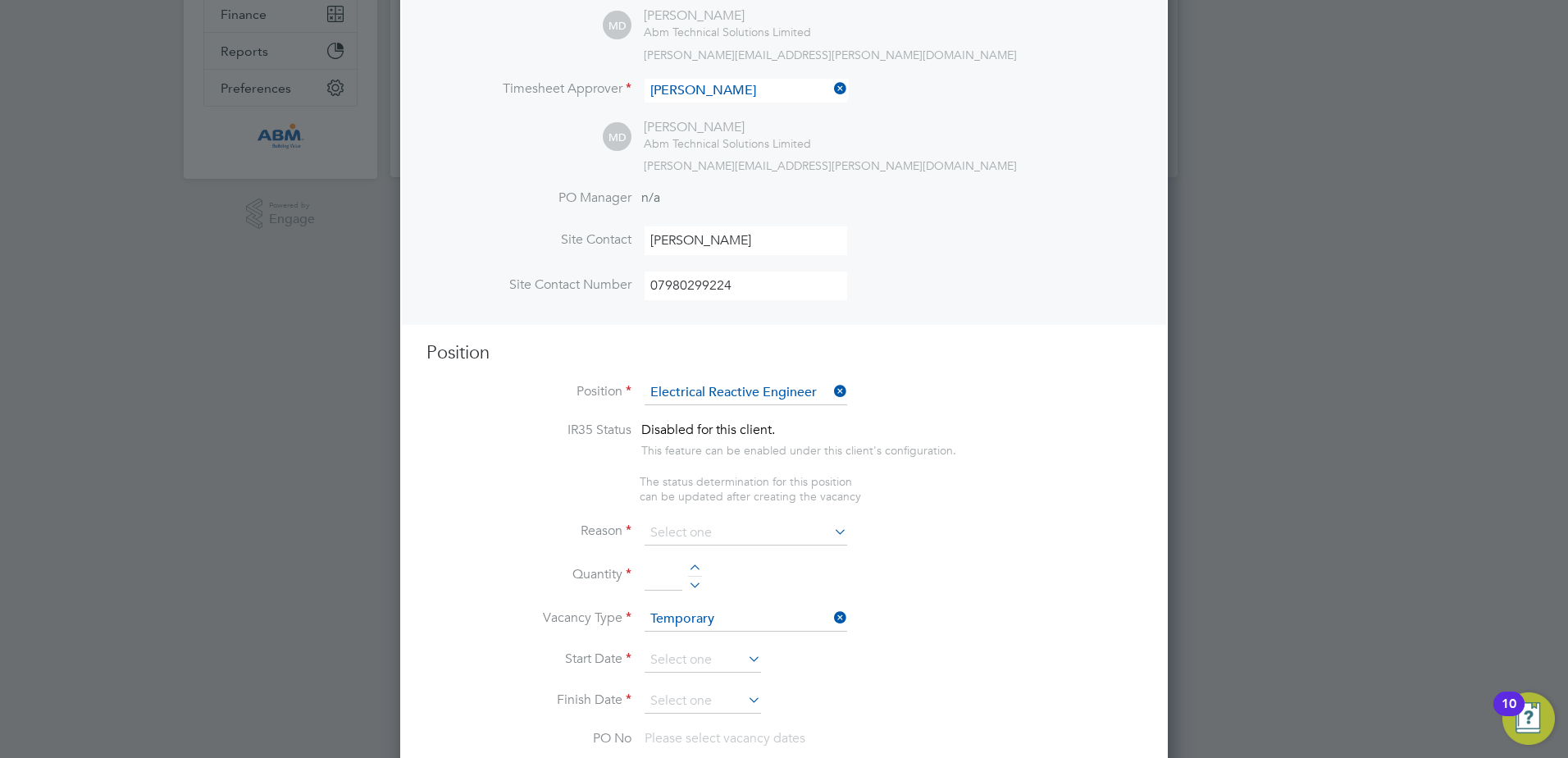
scroll to position [391, 0]
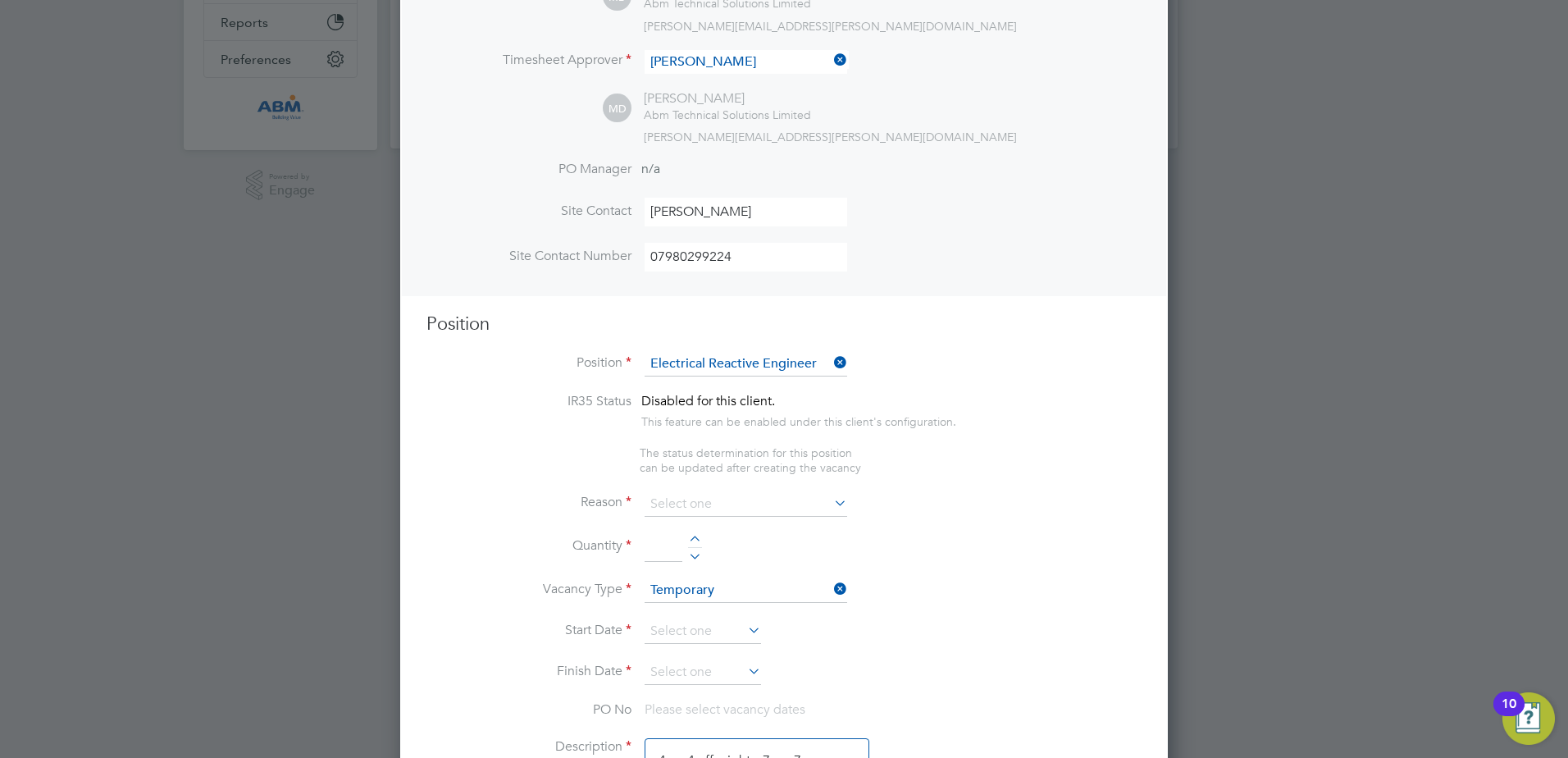
click at [831, 499] on icon at bounding box center [831, 503] width 0 height 23
click at [683, 508] on input at bounding box center [745, 504] width 202 height 25
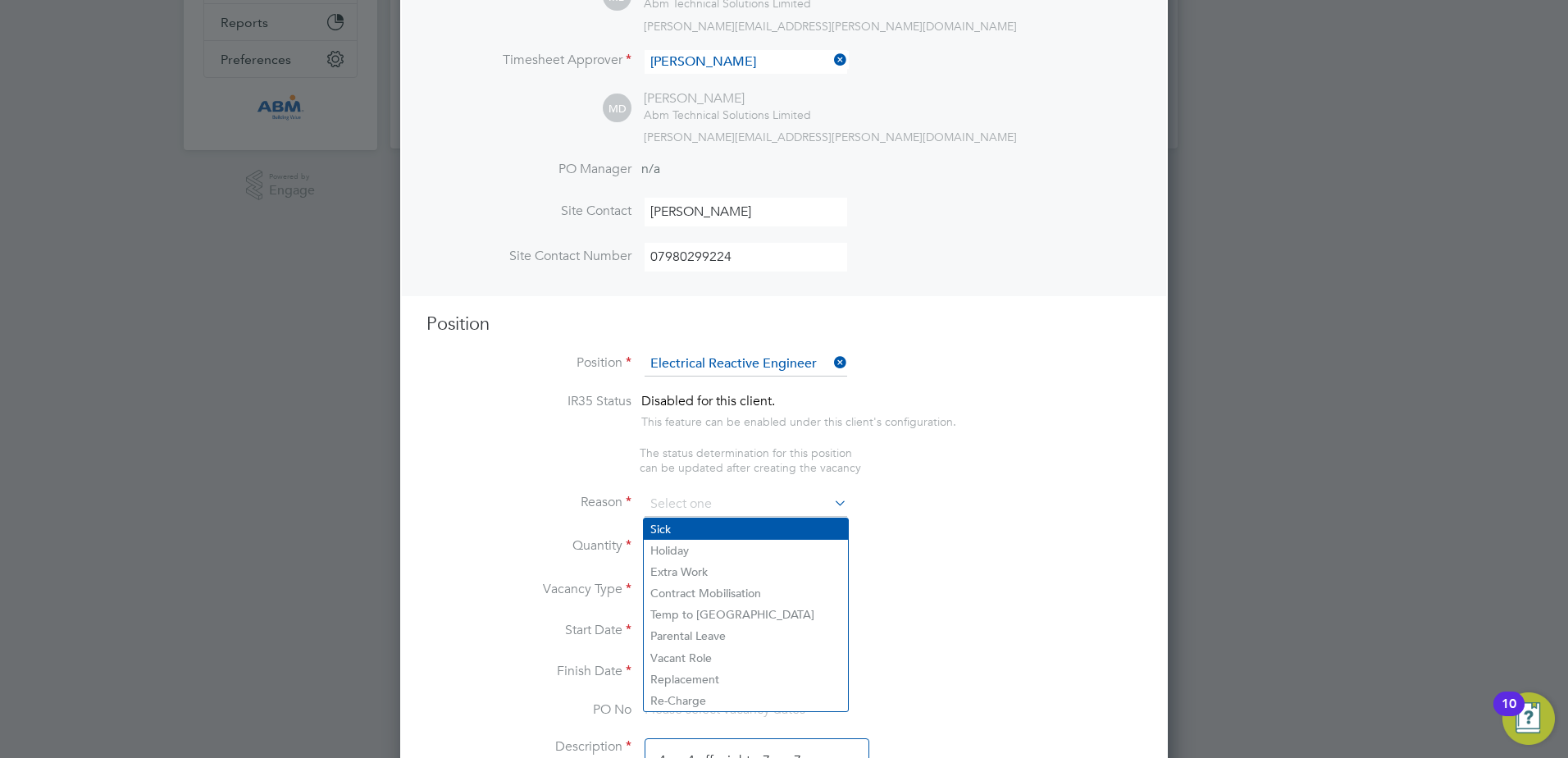
click at [673, 529] on li "Sick" at bounding box center [745, 529] width 204 height 21
type input "Sick"
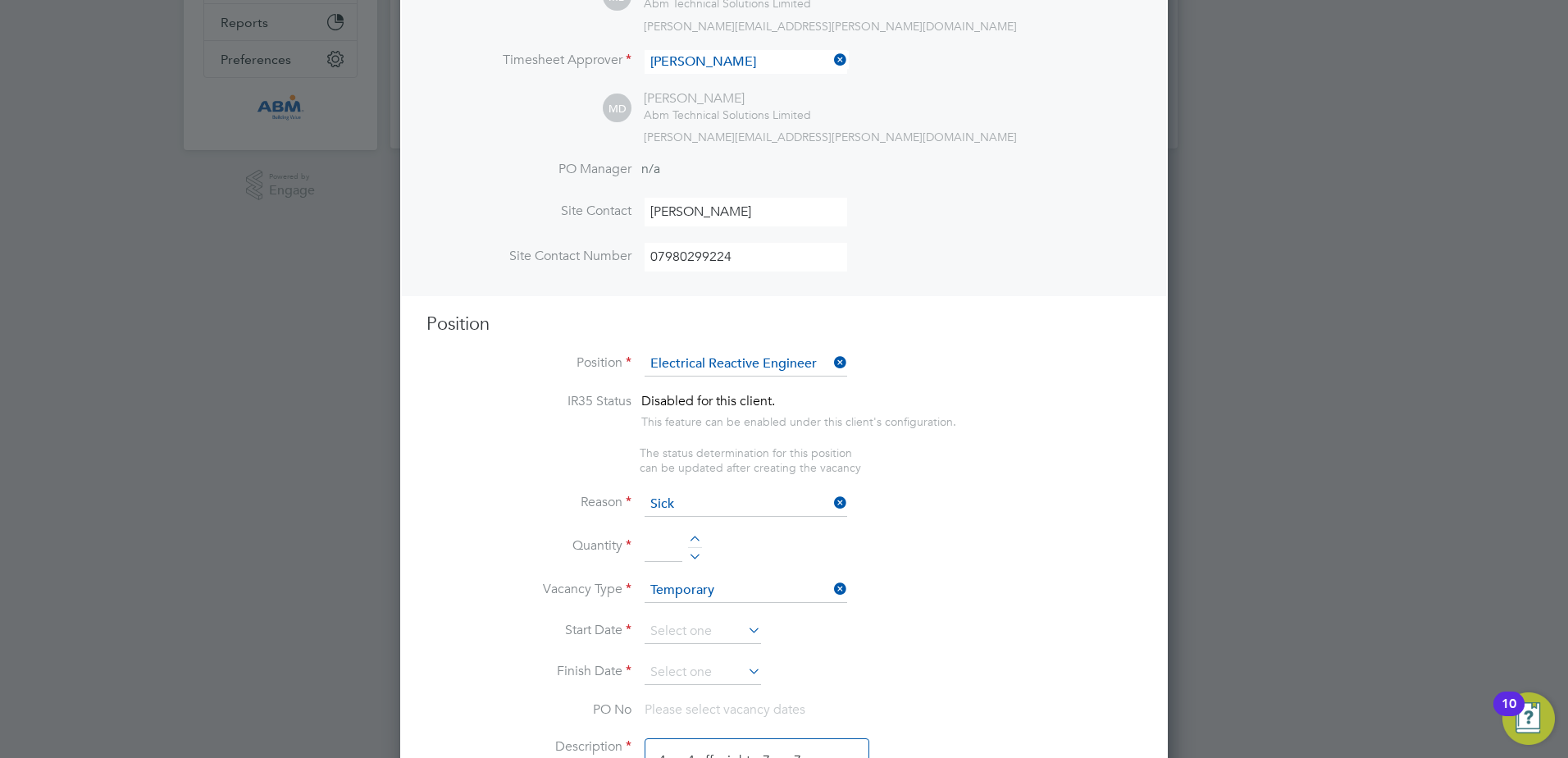
click at [696, 542] on div at bounding box center [695, 541] width 14 height 12
type input "1"
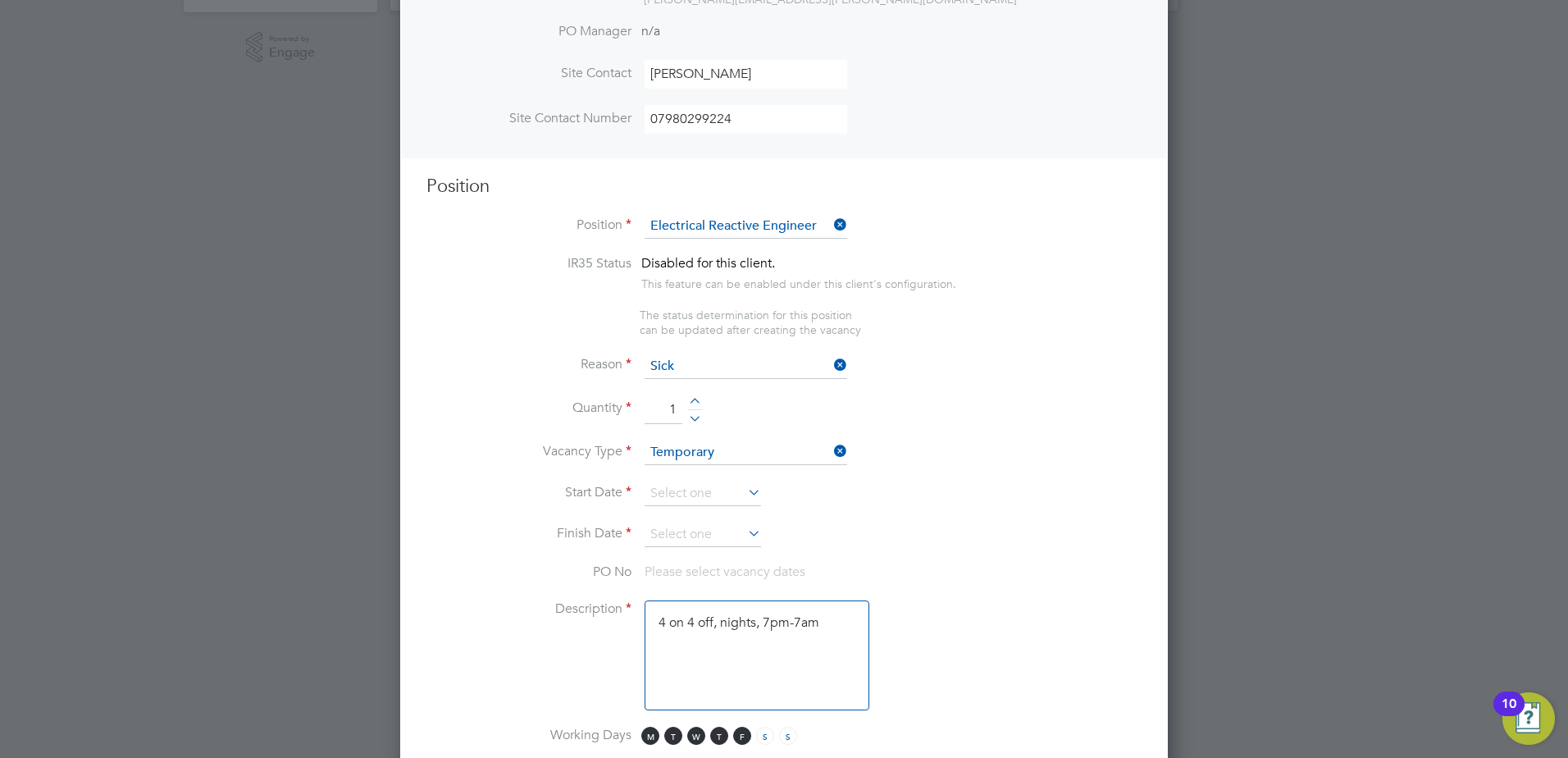
scroll to position [555, 0]
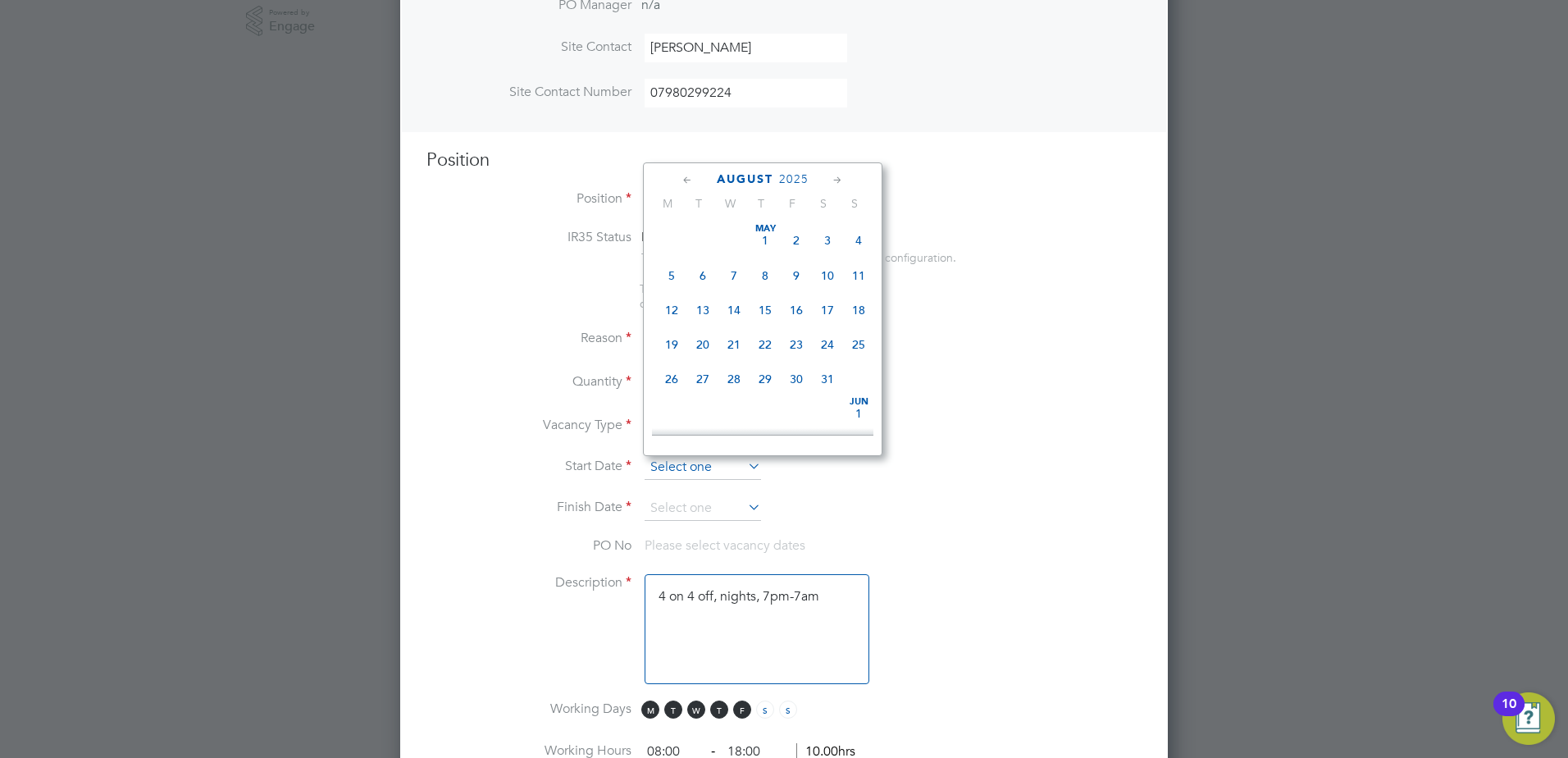
click at [743, 466] on input at bounding box center [703, 467] width 117 height 25
click at [695, 294] on div "[DATE] 2 3 4 5 6 7 8 9 10 11 12 13 14 15 16 17 18 19 20 21 22 23 24 25 26 27 28…" at bounding box center [773, 226] width 242 height 173
click at [703, 309] on span "26" at bounding box center [702, 294] width 31 height 31
type input "[DATE]"
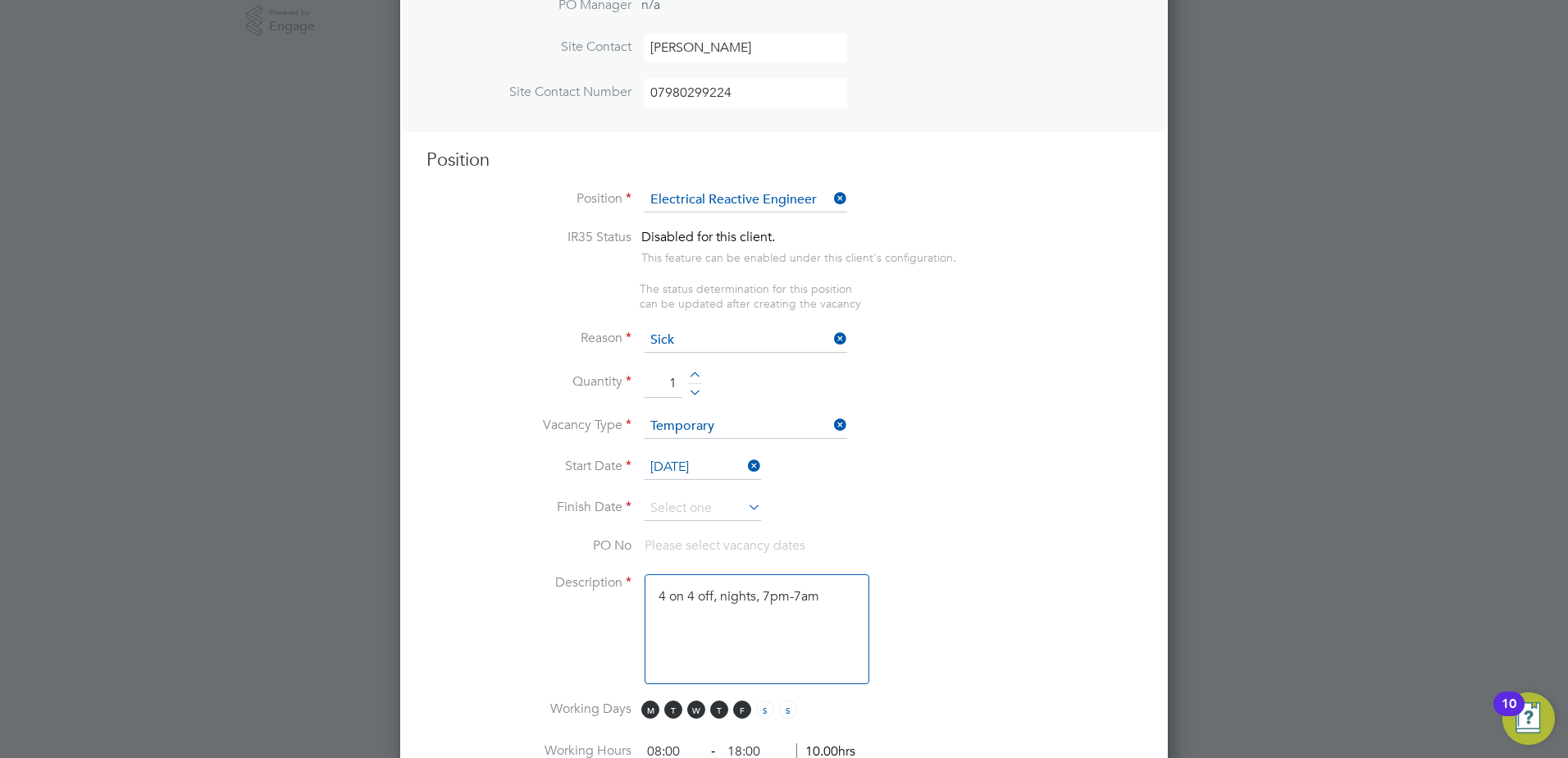
click at [745, 508] on icon at bounding box center [745, 507] width 0 height 23
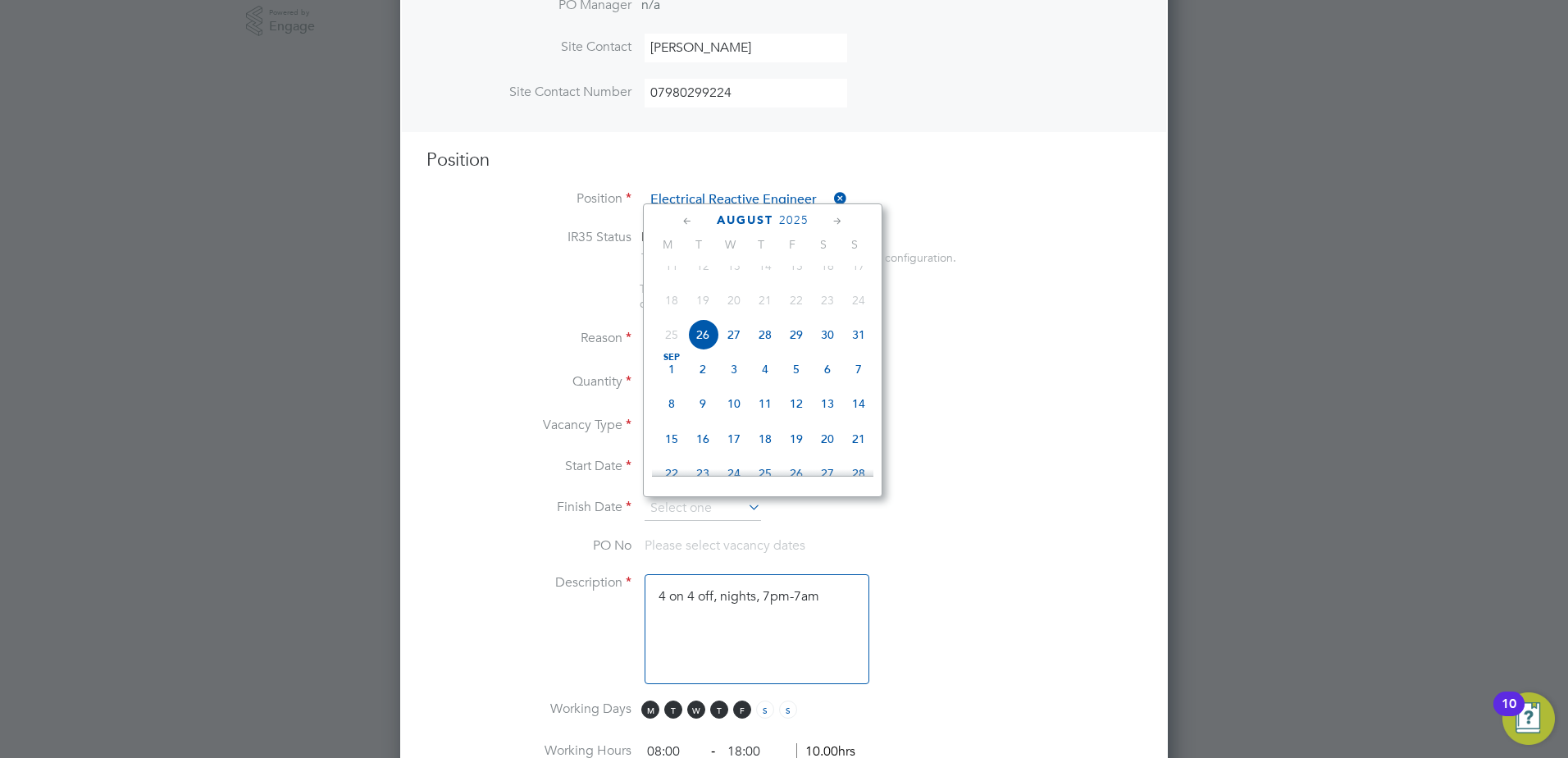
click at [798, 350] on span "29" at bounding box center [796, 334] width 31 height 31
type input "[DATE]"
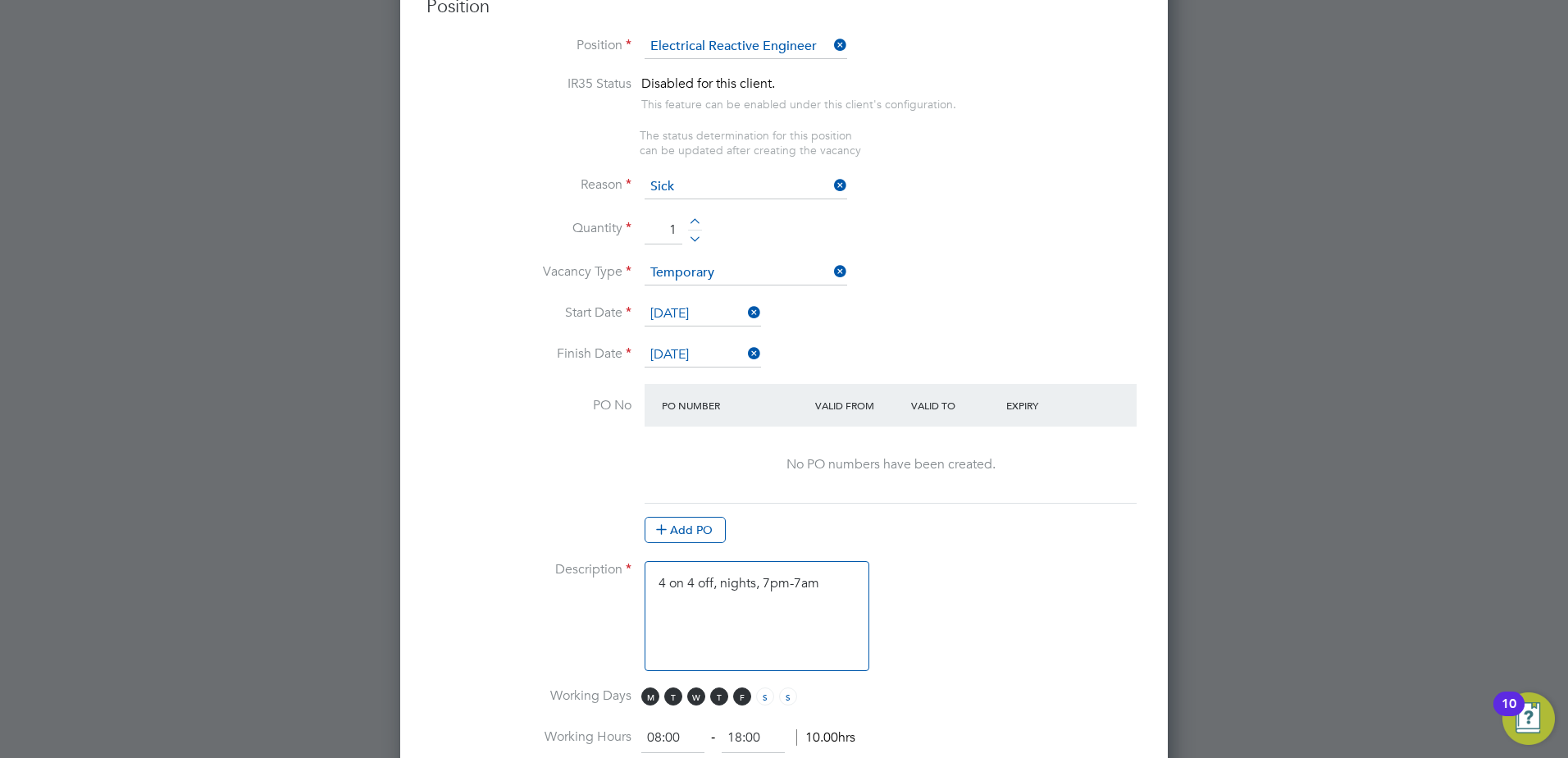
scroll to position [719, 0]
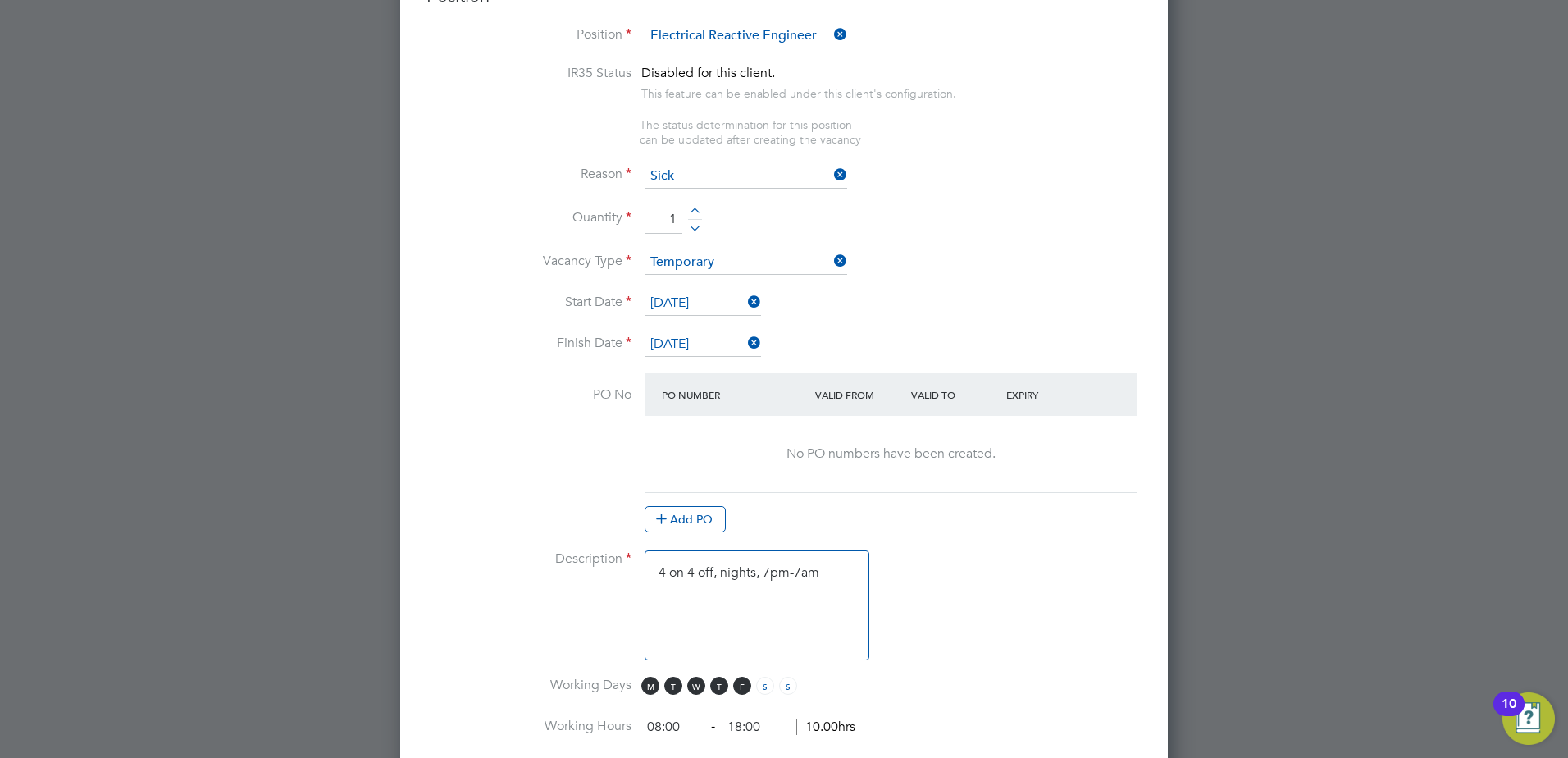
drag, startPoint x: 820, startPoint y: 584, endPoint x: 580, endPoint y: 599, distance: 240.5
click at [565, 598] on li "Description 4 on 4 off, nights, 7pm-7am" at bounding box center [784, 612] width 715 height 126
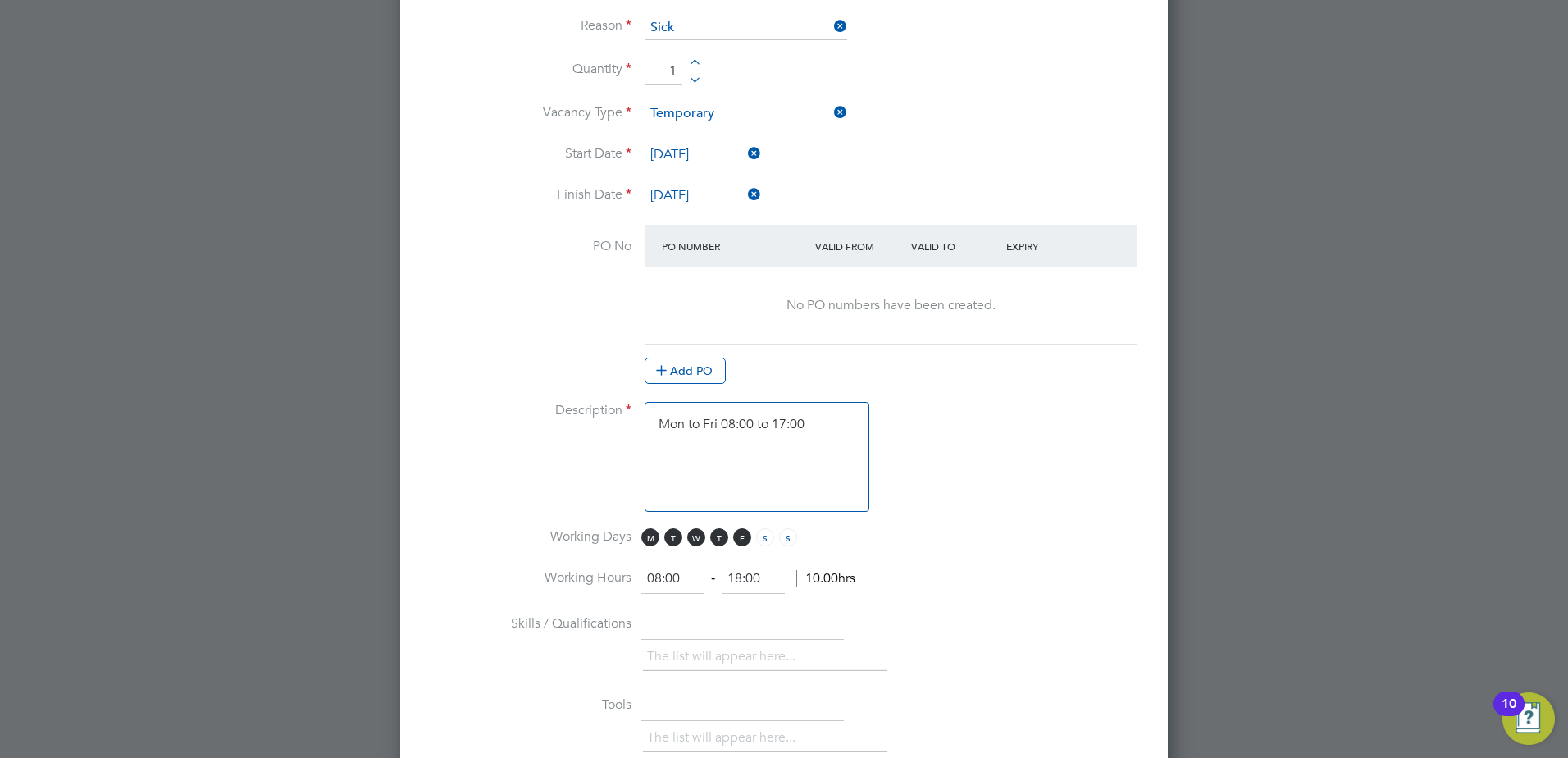
scroll to position [883, 0]
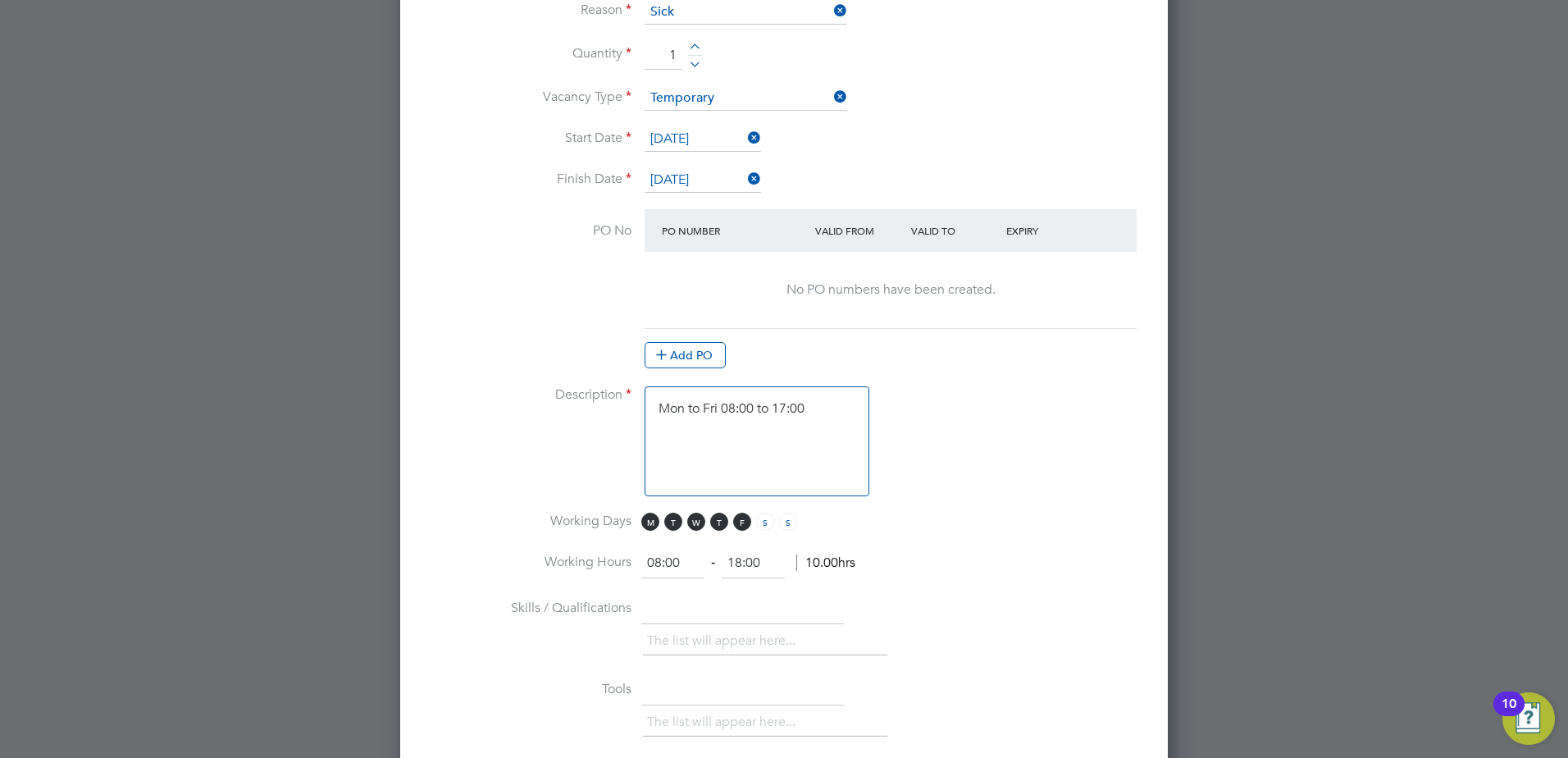
type textarea "Mon to Fri 08:00 to 17:00"
click at [745, 567] on input "18:00" at bounding box center [753, 563] width 63 height 30
click at [740, 562] on input "18:00" at bounding box center [753, 563] width 63 height 30
type input "17:00"
click at [900, 526] on li "Working Days M T W T F S S" at bounding box center [784, 531] width 715 height 37
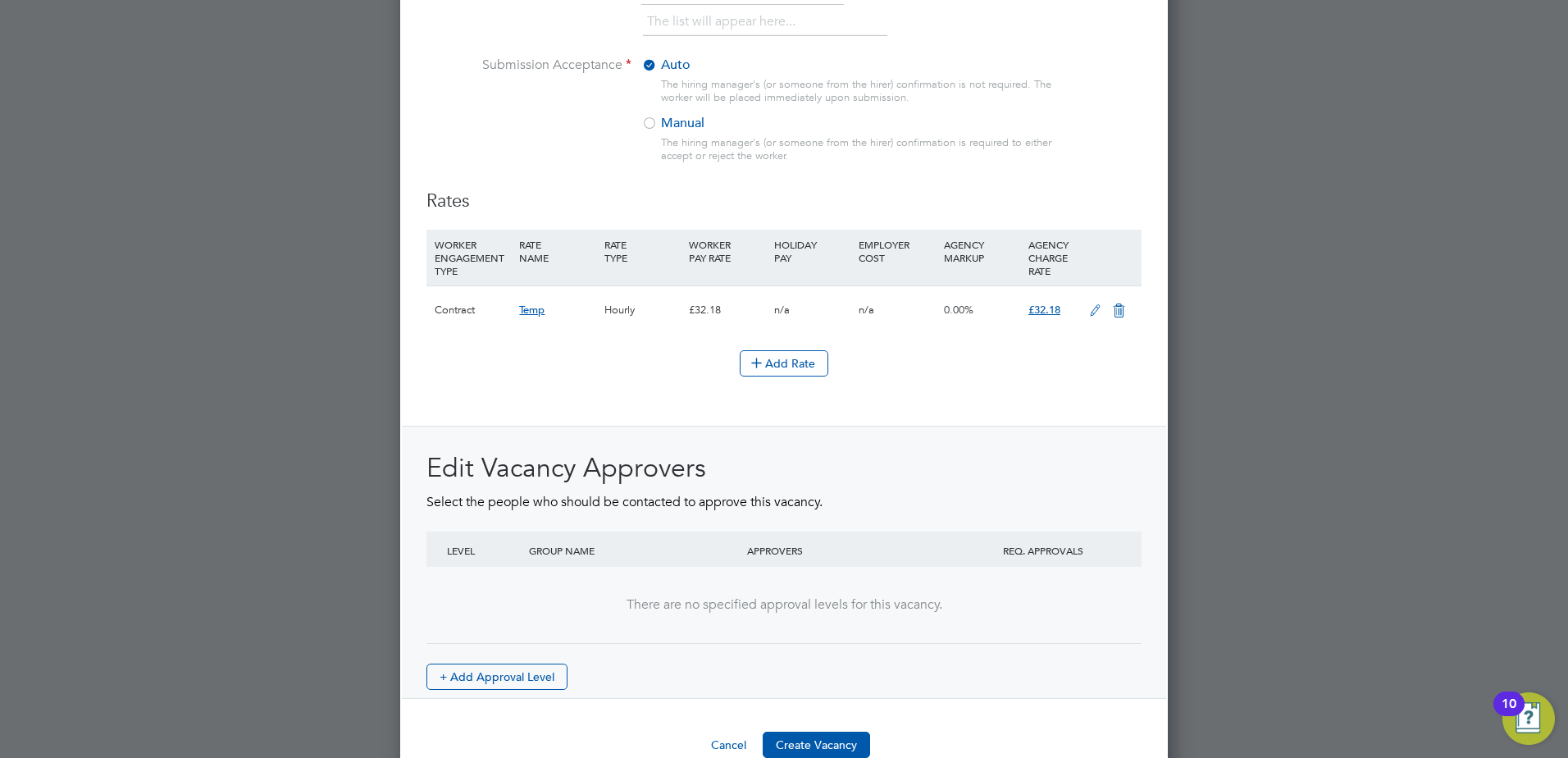
scroll to position [1779, 0]
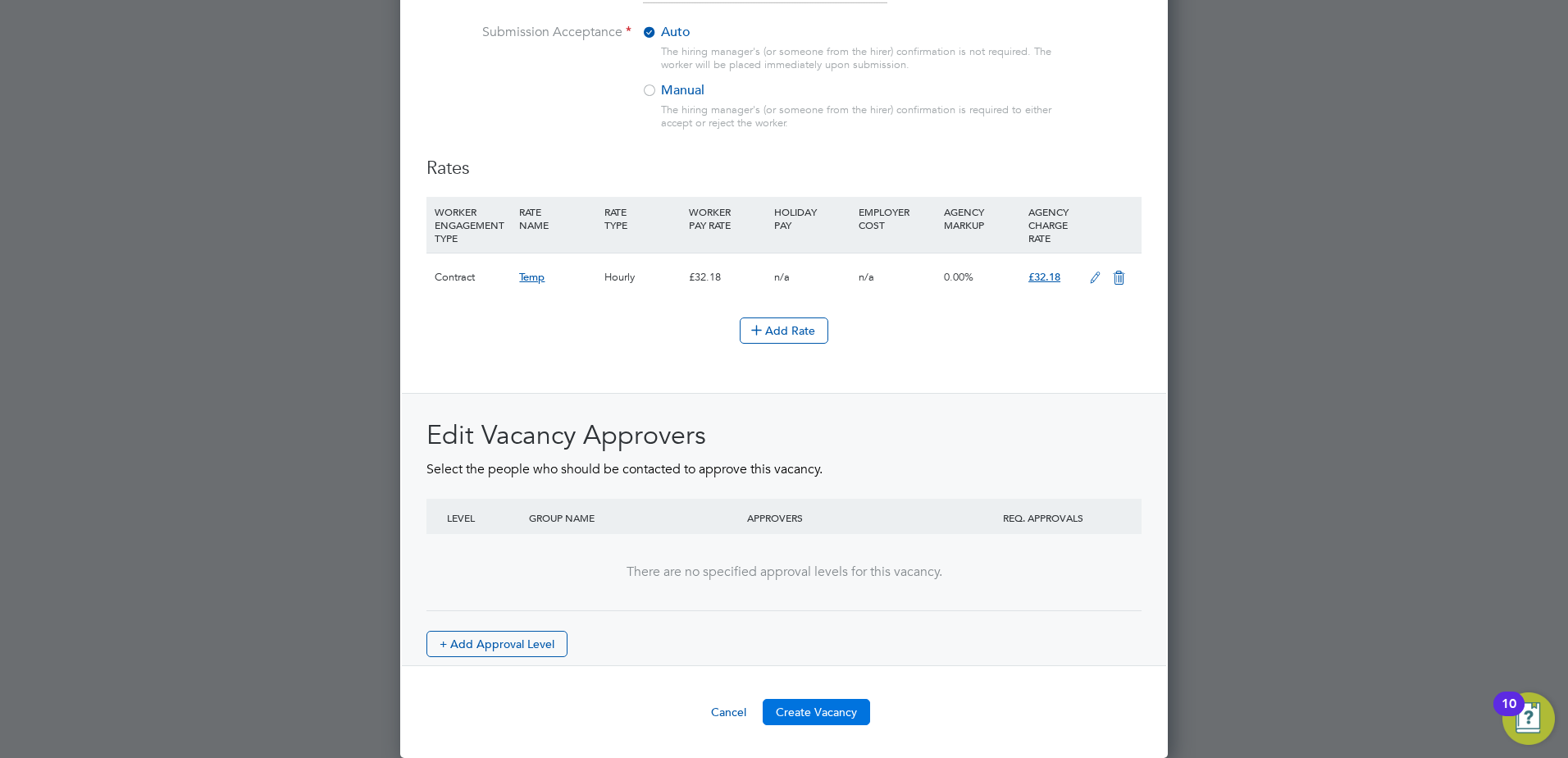
click at [825, 710] on button "Create Vacancy" at bounding box center [817, 711] width 107 height 26
